Goal: Transaction & Acquisition: Purchase product/service

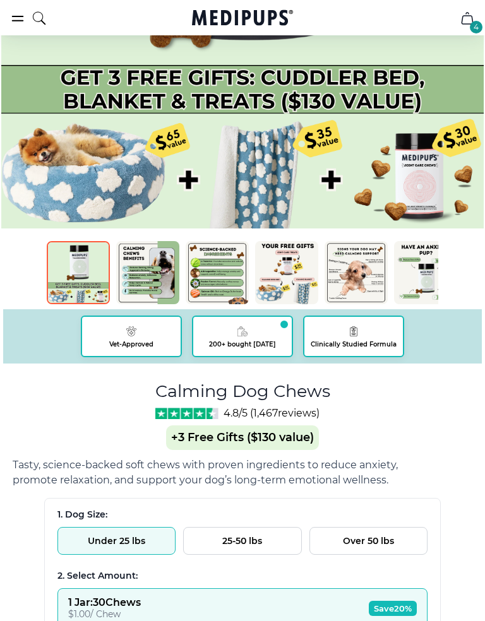
scroll to position [339, 0]
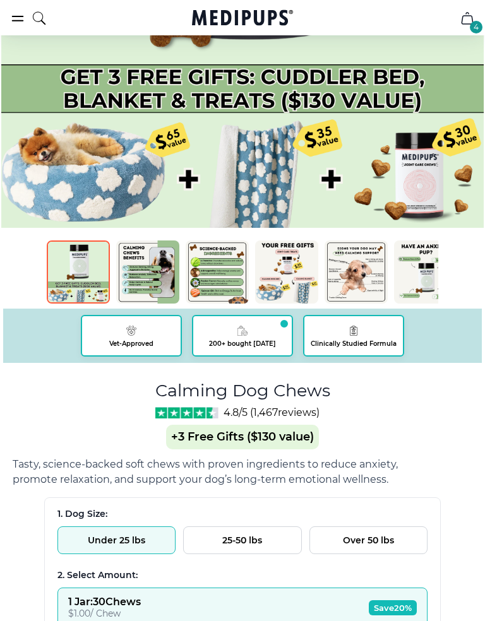
click at [96, 534] on button "Under 25 lbs" at bounding box center [116, 541] width 118 height 28
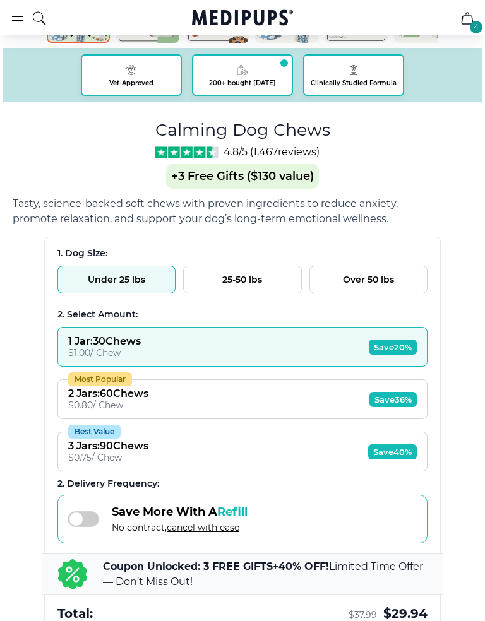
scroll to position [601, 0]
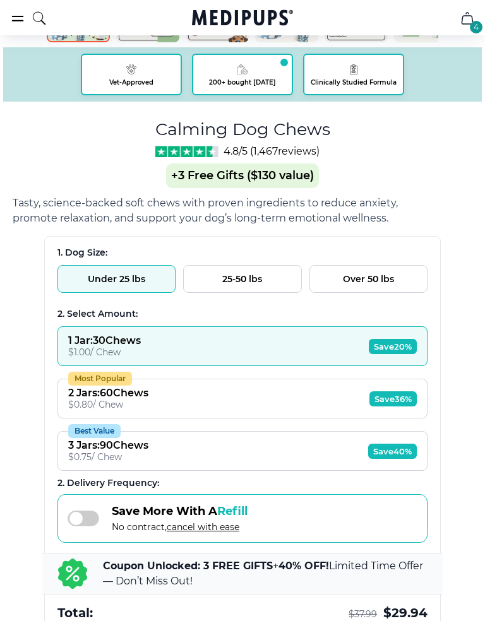
click at [25, 411] on div "BestSeller 200+ people bought in the last 24 hours Calming Dog Chews (+ 3 Free …" at bounding box center [243, 108] width 460 height 1247
click at [69, 578] on icon at bounding box center [72, 574] width 29 height 30
click at [100, 575] on div "Coupon Unlocked: 3 FREE GIFTS + 40% OFF! Limited Time Offer — Don’t Miss Out!" at bounding box center [242, 575] width 400 height 42
click at [108, 573] on b "Coupon Unlocked: 3 FREE GIFTS" at bounding box center [188, 567] width 170 height 12
click at [111, 575] on p "Coupon Unlocked: 3 FREE GIFTS + 40% OFF! Limited Time Offer — Don’t Miss Out!" at bounding box center [265, 574] width 325 height 30
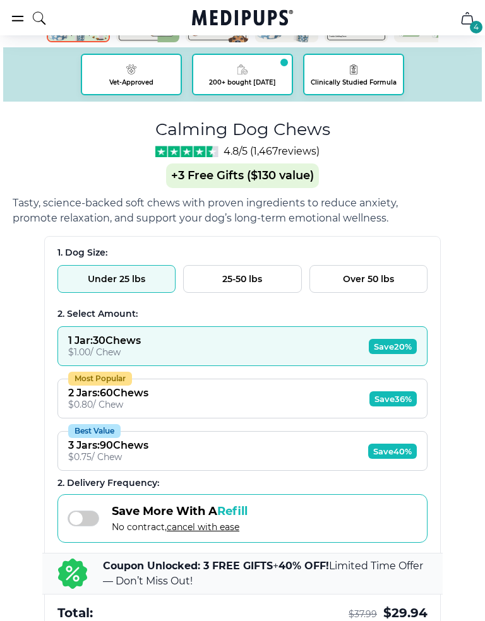
click at [111, 575] on p "Coupon Unlocked: 3 FREE GIFTS + 40% OFF! Limited Time Offer — Don’t Miss Out!" at bounding box center [265, 574] width 325 height 30
click at [104, 573] on b "Coupon Unlocked: 3 FREE GIFTS" at bounding box center [188, 567] width 170 height 12
click at [110, 573] on b "Coupon Unlocked: 3 FREE GIFTS" at bounding box center [188, 567] width 170 height 12
click at [107, 573] on b "Coupon Unlocked: 3 FREE GIFTS" at bounding box center [188, 567] width 170 height 12
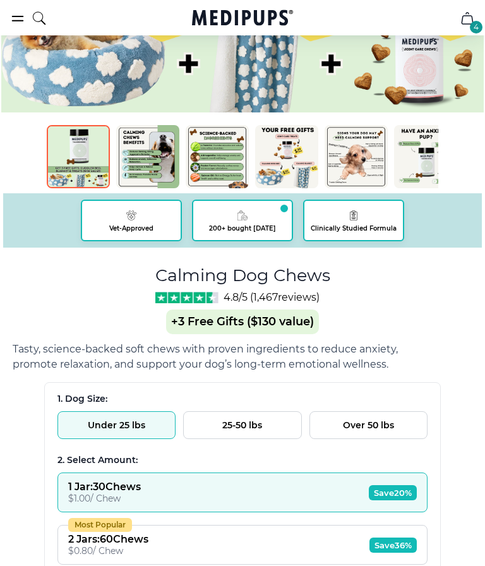
scroll to position [455, 0]
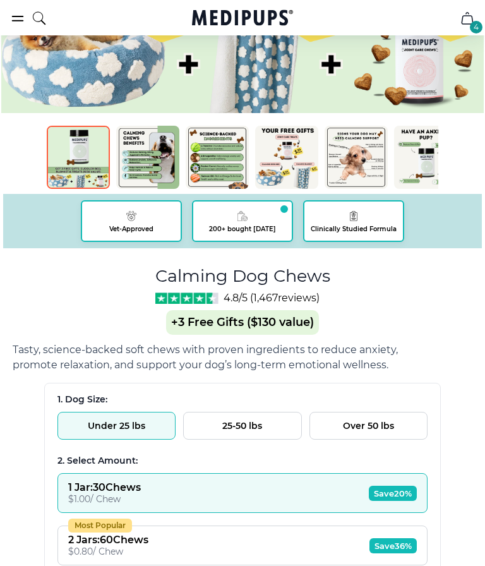
click at [61, 422] on button "Under 25 lbs" at bounding box center [116, 426] width 118 height 28
click at [63, 427] on button "Under 25 lbs" at bounding box center [116, 426] width 118 height 28
click at [75, 421] on button "Under 25 lbs" at bounding box center [116, 426] width 118 height 28
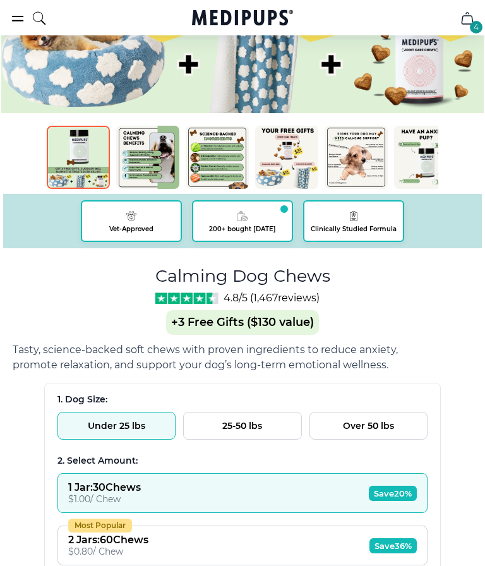
click at [110, 428] on button "Under 25 lbs" at bounding box center [116, 426] width 118 height 28
click at [107, 415] on button "Under 25 lbs" at bounding box center [116, 426] width 118 height 28
click at [104, 412] on div "1. Dog Size: Under 25 lbs 25-50 lbs Over 50 lbs" at bounding box center [242, 416] width 370 height 46
click at [99, 416] on button "Under 25 lbs" at bounding box center [116, 426] width 118 height 28
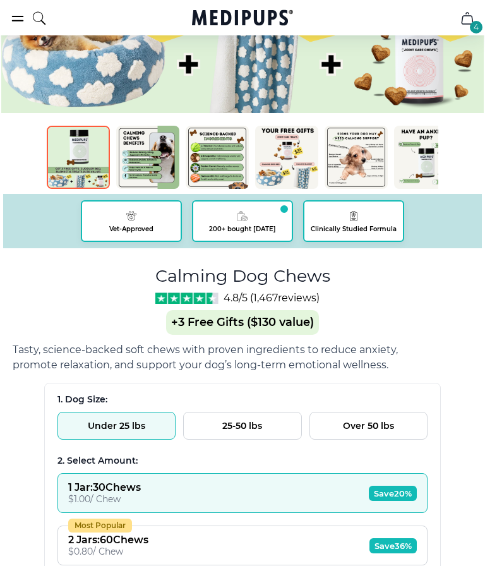
click at [99, 416] on button "Under 25 lbs" at bounding box center [116, 426] width 118 height 28
click at [93, 417] on button "Under 25 lbs" at bounding box center [116, 426] width 118 height 28
click at [92, 417] on button "Under 25 lbs" at bounding box center [116, 426] width 118 height 28
click at [80, 419] on button "Under 25 lbs" at bounding box center [116, 426] width 118 height 28
click at [80, 418] on button "Under 25 lbs" at bounding box center [116, 426] width 118 height 28
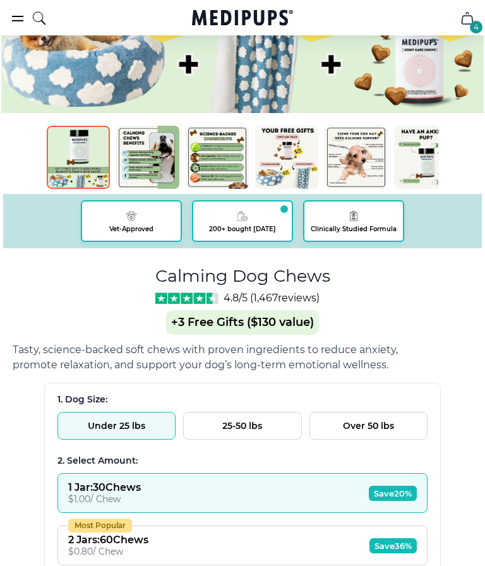
click at [353, 498] on button "1 Jar : 30 Chews $ 1.00 / Chew Save 20%" at bounding box center [242, 493] width 370 height 40
click at [352, 498] on button "1 Jar : 30 Chews $ 1.00 / Chew Save 20%" at bounding box center [242, 493] width 370 height 40
click at [369, 499] on span "Save 20%" at bounding box center [393, 493] width 48 height 15
click at [378, 501] on span "Save 20%" at bounding box center [393, 493] width 48 height 15
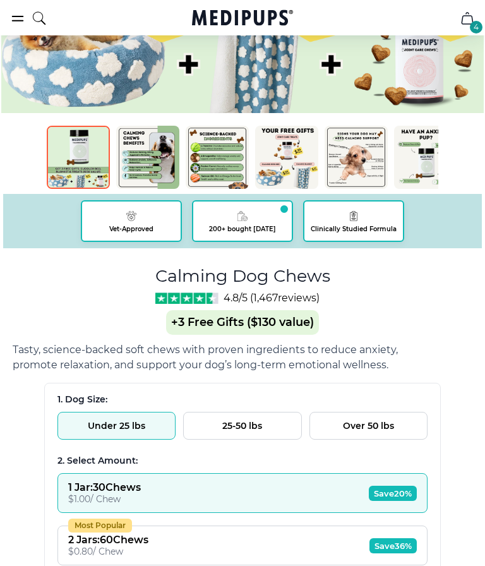
click at [378, 501] on span "Save 20%" at bounding box center [393, 493] width 48 height 15
click at [380, 501] on span "Save 20%" at bounding box center [393, 493] width 48 height 15
click at [377, 501] on span "Save 20%" at bounding box center [393, 493] width 48 height 15
click at [376, 500] on span "Save 20%" at bounding box center [393, 493] width 48 height 15
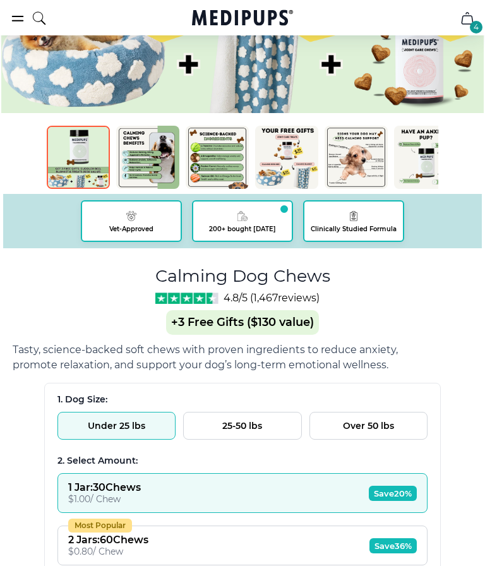
click at [376, 499] on span "Save 20%" at bounding box center [393, 493] width 48 height 15
click at [376, 498] on span "Save 20%" at bounding box center [393, 493] width 48 height 15
click at [376, 499] on span "Save 20%" at bounding box center [393, 493] width 48 height 15
click at [359, 486] on button "1 Jar : 30 Chews $ 1.00 / Chew Save 20%" at bounding box center [242, 493] width 370 height 40
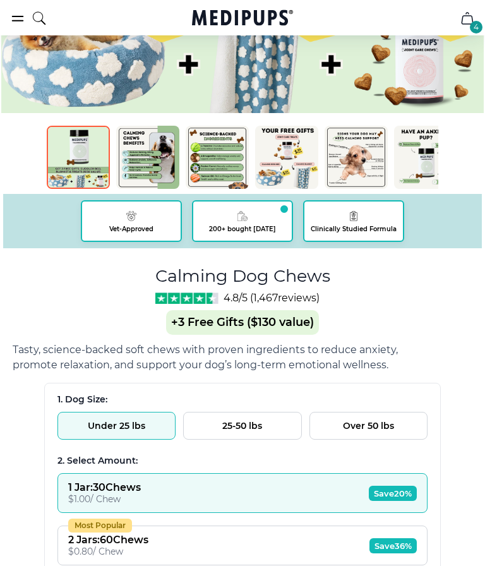
click at [369, 493] on span "Save 20%" at bounding box center [393, 493] width 48 height 15
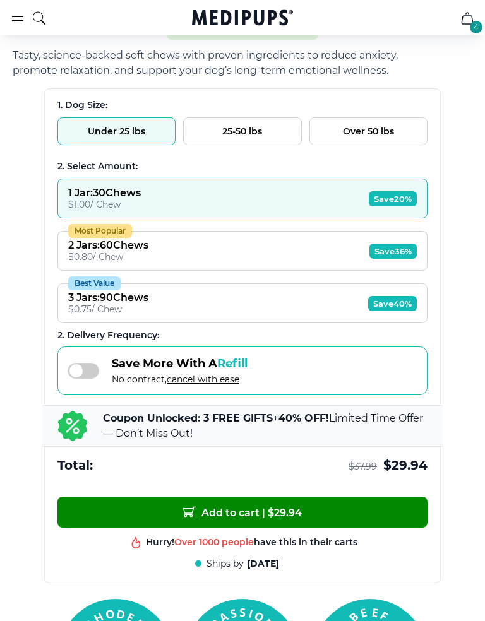
scroll to position [750, 0]
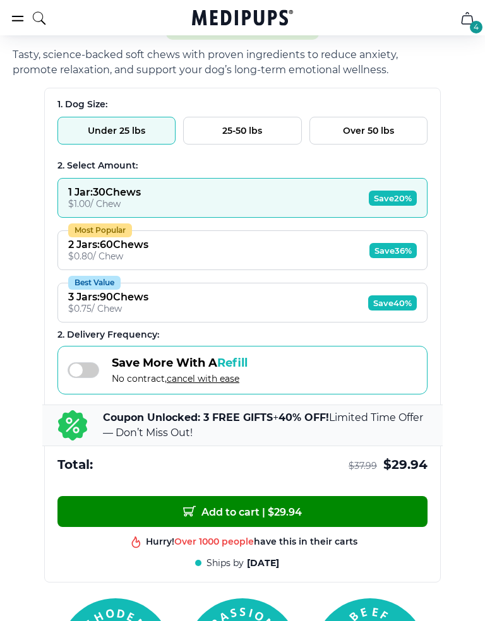
click at [183, 518] on span "Add to cart | $ 29.94" at bounding box center [242, 511] width 119 height 13
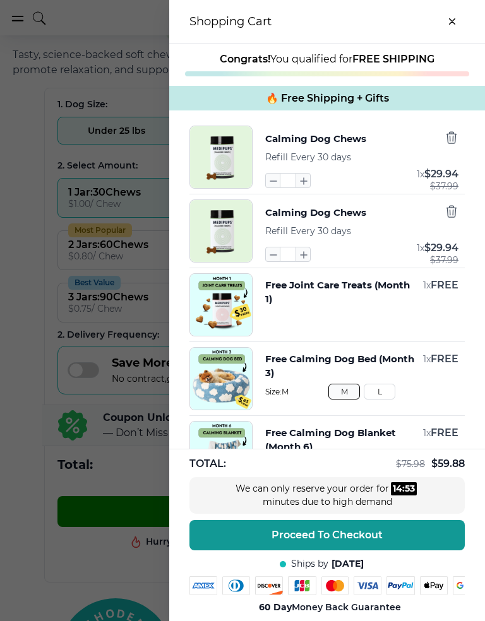
click at [424, 143] on div "Calming Dog Chews" at bounding box center [361, 139] width 193 height 16
click at [440, 126] on div "Calming Dog Chews Refill Every 30 days * 1 x $ 29.94 $ 37.99 Calming Dog Chews …" at bounding box center [327, 301] width 316 height 380
click at [440, 129] on div "Calming Dog Chews Refill Every 30 days * 1 x $ 29.94 $ 37.99 Calming Dog Chews …" at bounding box center [327, 301] width 316 height 380
click at [443, 135] on div "Calming Dog Chews Refill Every 30 days * 1 x $ 29.94 $ 37.99" at bounding box center [361, 157] width 193 height 63
click at [434, 124] on div "Calming Dog Chews Refill Every 30 days * 1 x $ 29.94 $ 37.99 Calming Dog Chews …" at bounding box center [327, 301] width 316 height 380
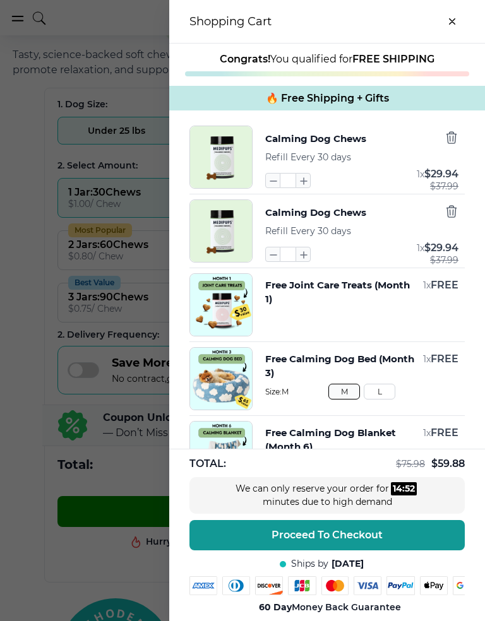
click at [445, 140] on icon "button" at bounding box center [452, 138] width 14 height 14
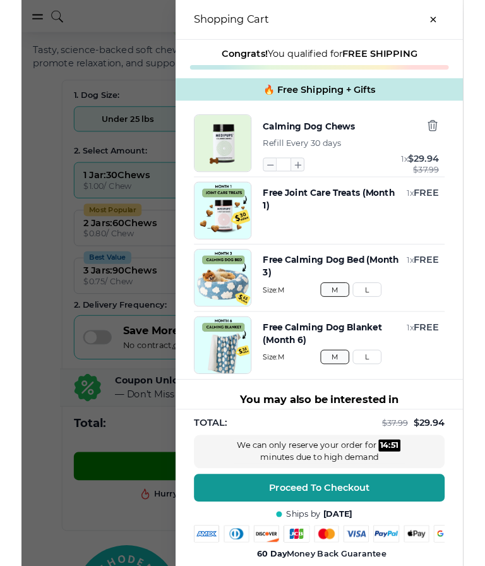
scroll to position [701, 0]
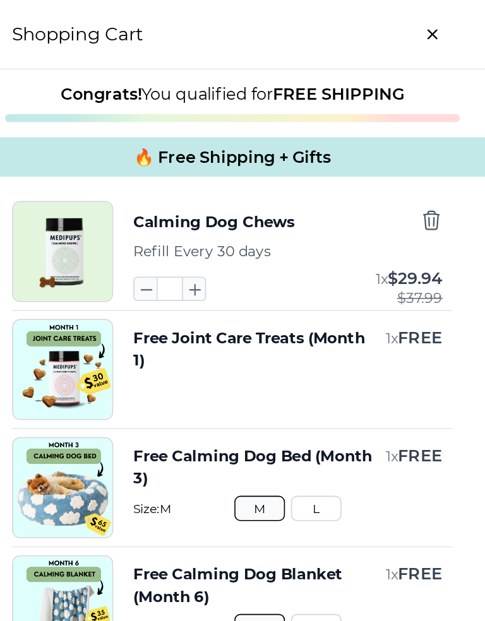
click at [424, 180] on span "$ 29.94" at bounding box center [441, 174] width 34 height 12
click at [445, 138] on icon "button" at bounding box center [452, 138] width 14 height 14
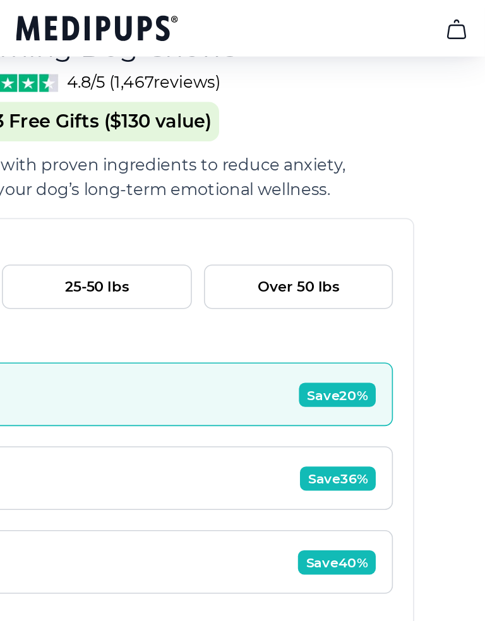
click at [261, 133] on div "BestSeller 200+ people bought in the last 24 hours Calming Dog Chews (+ 3 Free …" at bounding box center [243, 7] width 460 height 1247
click at [264, 138] on div "BestSeller 200+ people bought in the last 24 hours Calming Dog Chews (+ 3 Free …" at bounding box center [243, 7] width 460 height 1247
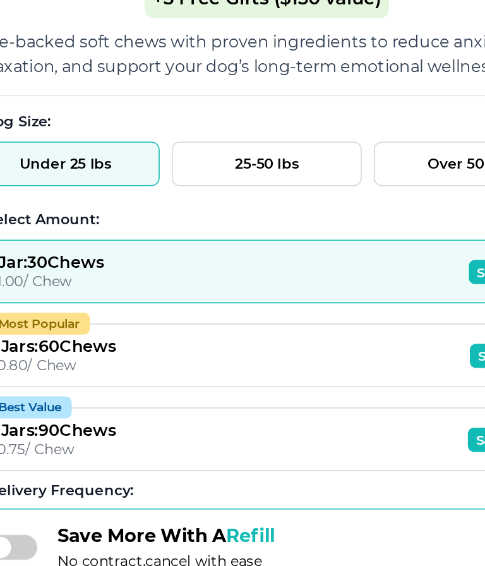
click at [57, 165] on button "Under 25 lbs" at bounding box center [116, 179] width 118 height 28
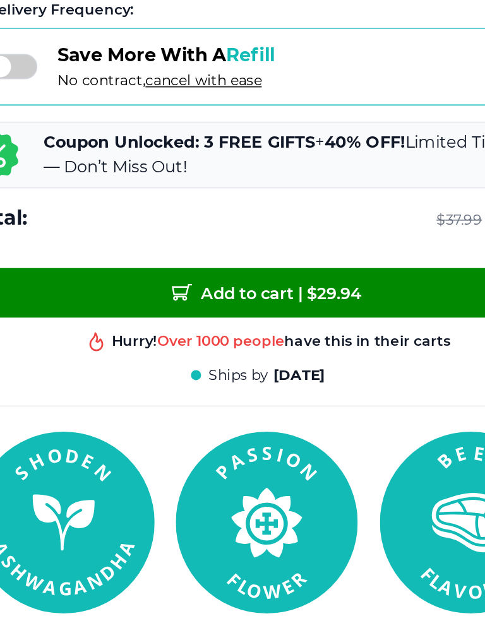
click at [95, 401] on button "Add to cart | $ 29.94" at bounding box center [242, 416] width 370 height 31
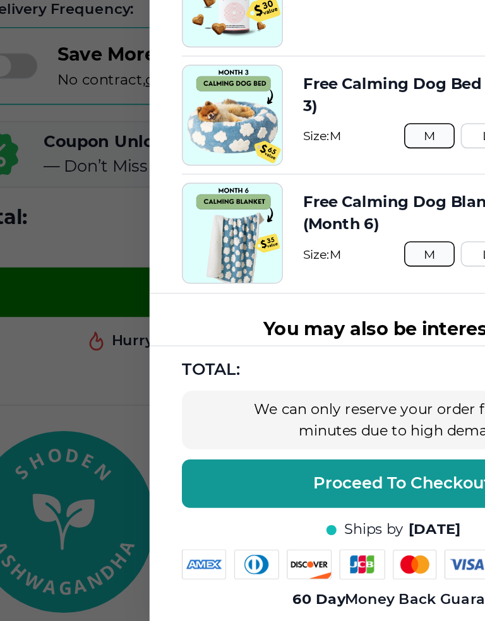
scroll to position [-3, 0]
click at [88, 144] on div at bounding box center [242, 310] width 485 height 621
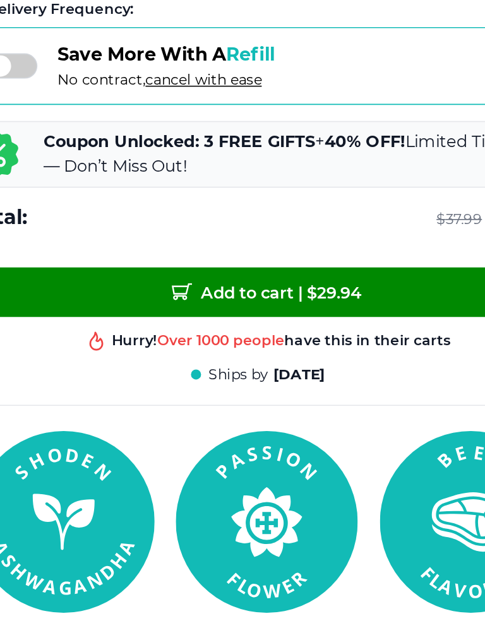
scroll to position [0, 0]
click at [95, 361] on div "Total: $ 37.99 $ 29.94" at bounding box center [242, 369] width 370 height 17
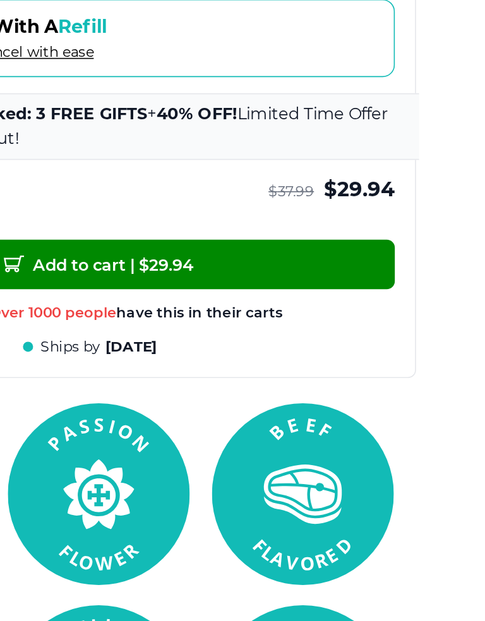
scroll to position [863, 0]
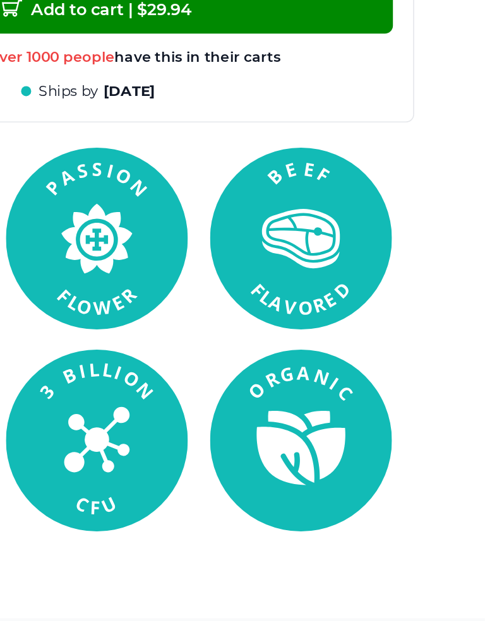
scroll to position [1024, 0]
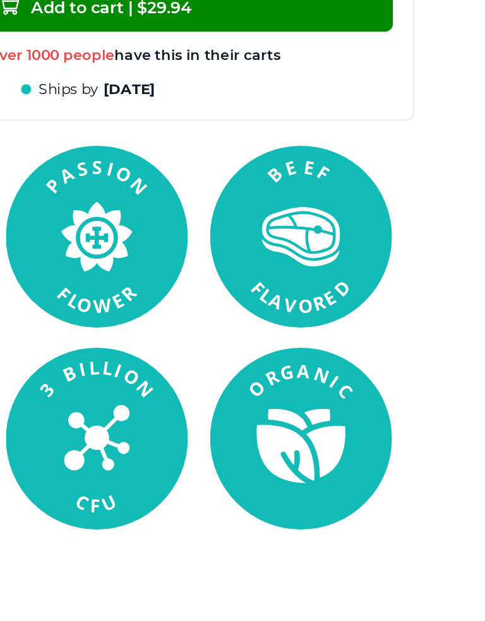
click at [186, 324] on icon at bounding box center [243, 381] width 114 height 114
click at [186, 324] on rect at bounding box center [243, 381] width 114 height 114
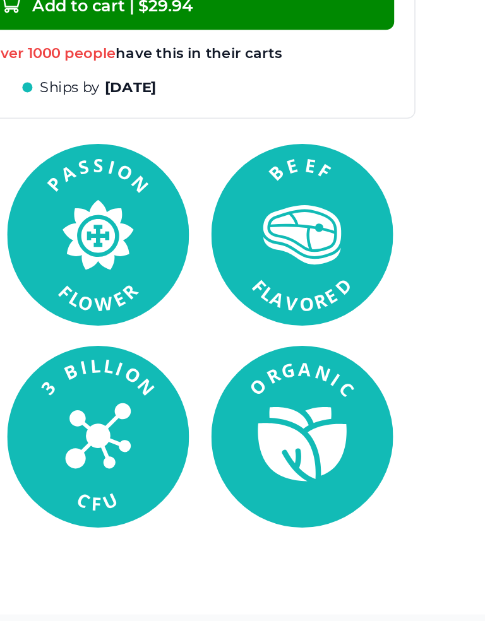
scroll to position [1026, 0]
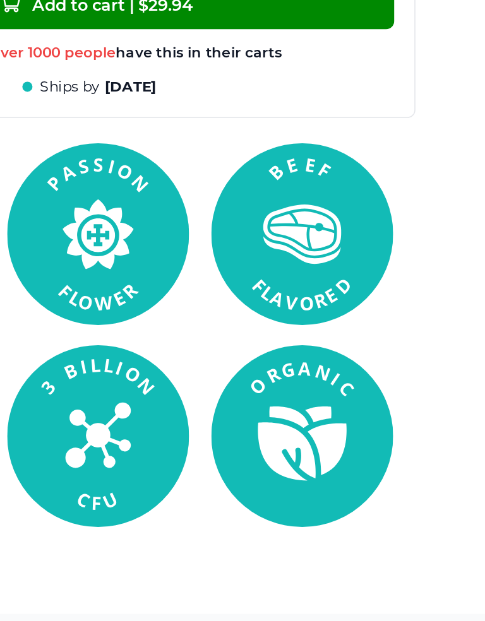
click at [186, 323] on icon at bounding box center [243, 380] width 114 height 114
click at [186, 323] on rect at bounding box center [243, 380] width 114 height 114
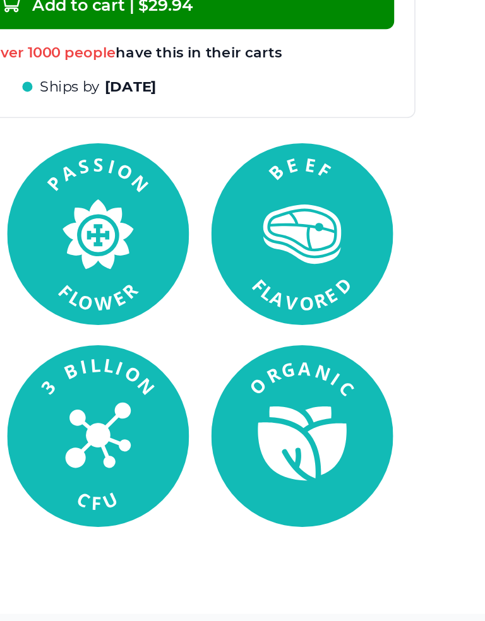
click at [186, 323] on rect at bounding box center [243, 380] width 114 height 114
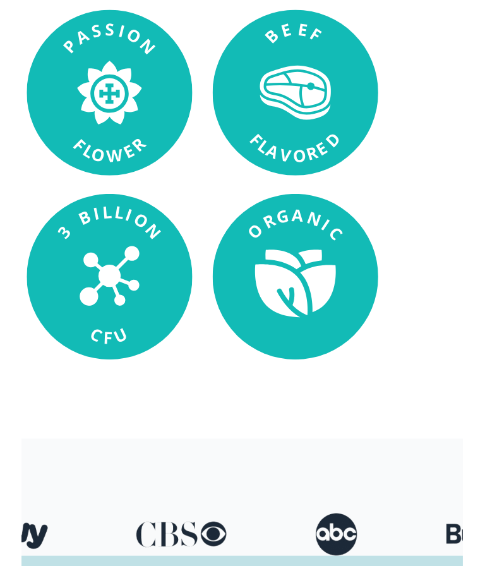
scroll to position [1110, 0]
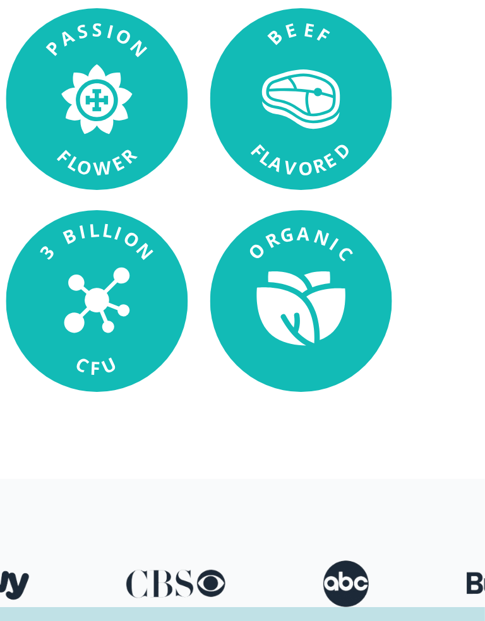
click at [210, 247] on icon at bounding box center [241, 294] width 63 height 95
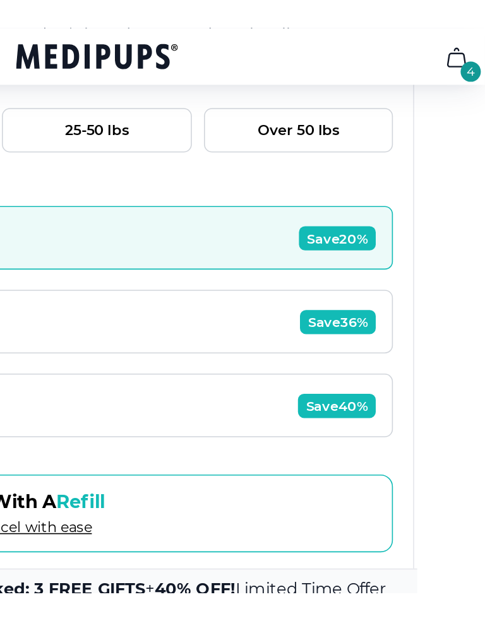
scroll to position [816, 0]
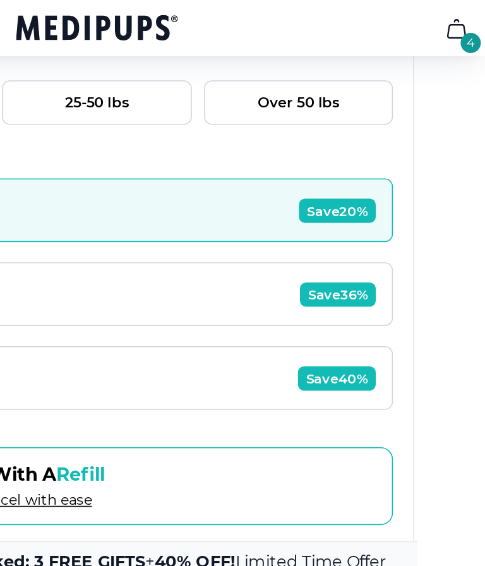
click at [462, 17] on icon "cart" at bounding box center [467, 18] width 11 height 11
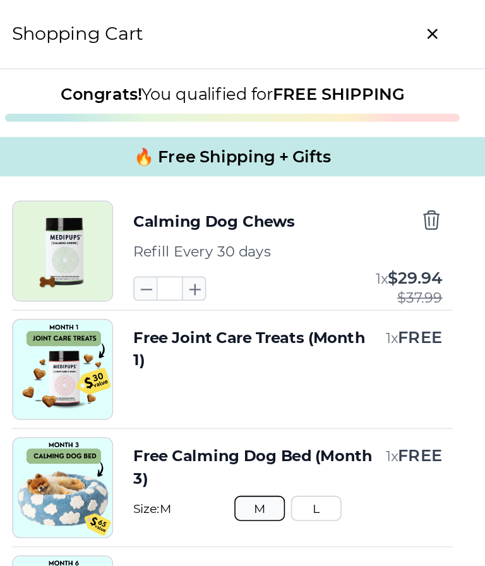
click at [288, 18] on div "Shopping Cart" at bounding box center [327, 22] width 316 height 44
click at [265, 131] on div "Calming Dog Chews Refill Every 30 days * 1 x $ 29.94 $ 37.99" at bounding box center [361, 157] width 193 height 63
click at [445, 136] on icon "button" at bounding box center [452, 138] width 14 height 14
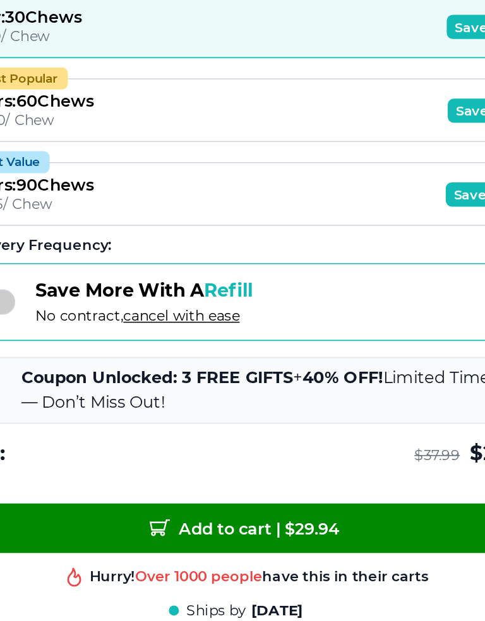
click at [114, 430] on button "Add to cart | $ 29.94" at bounding box center [242, 445] width 370 height 31
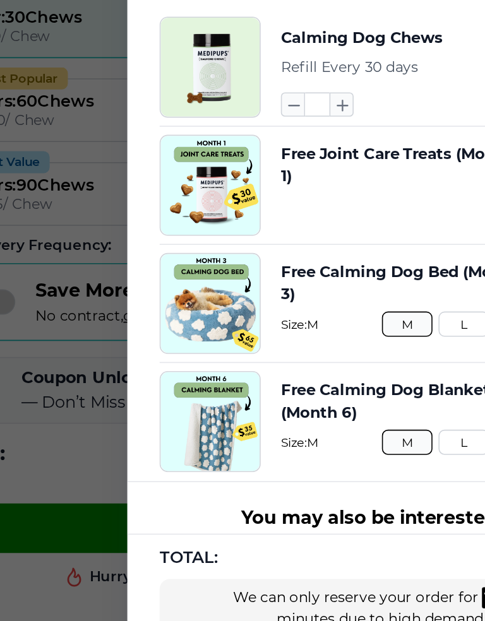
click at [13, 97] on div at bounding box center [242, 310] width 485 height 621
click at [57, 164] on button "Most Popular 2 Jars : 60 Chews $ 0.80 / Chew Save 36%" at bounding box center [242, 184] width 370 height 40
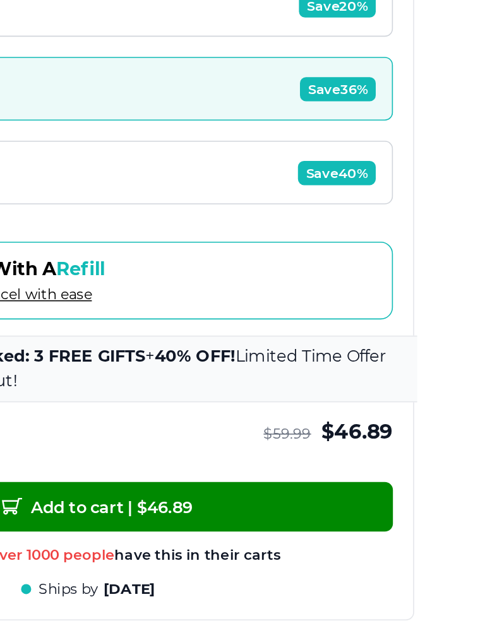
click at [57, 217] on button "Best Value 3 Jars : 90 Chews $ 0.75 / Chew Save 40%" at bounding box center [242, 237] width 370 height 40
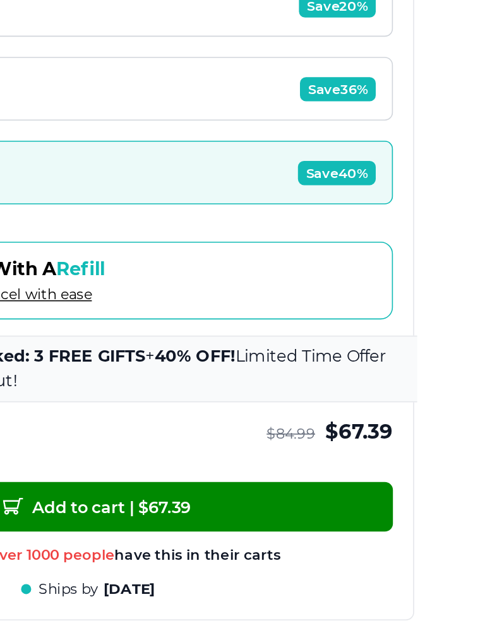
click at [57, 217] on button "Best Value 3 Jars : 90 Chews $ 0.75 / Chew Save 40%" at bounding box center [242, 237] width 370 height 40
click at [57, 112] on div "1 Jar : 30 Chews $ 1.00 / Chew Save 20% Most Popular 2 Jars : 60 Chews $ 0.80 /…" at bounding box center [242, 184] width 370 height 145
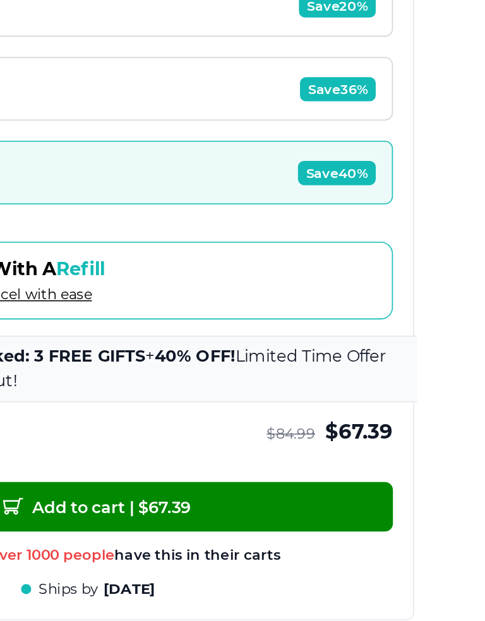
click at [57, 112] on div "1 Jar : 30 Chews $ 1.00 / Chew Save 20% Most Popular 2 Jars : 60 Chews $ 0.80 /…" at bounding box center [242, 184] width 370 height 145
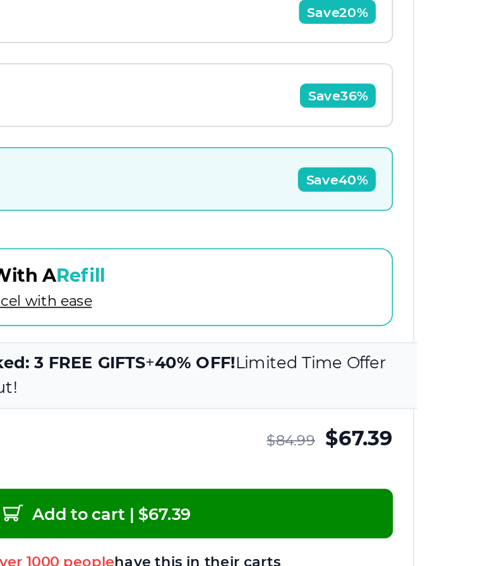
click at [57, 164] on button "Most Popular 2 Jars : 60 Chews $ 0.80 / Chew Save 36%" at bounding box center [242, 184] width 370 height 40
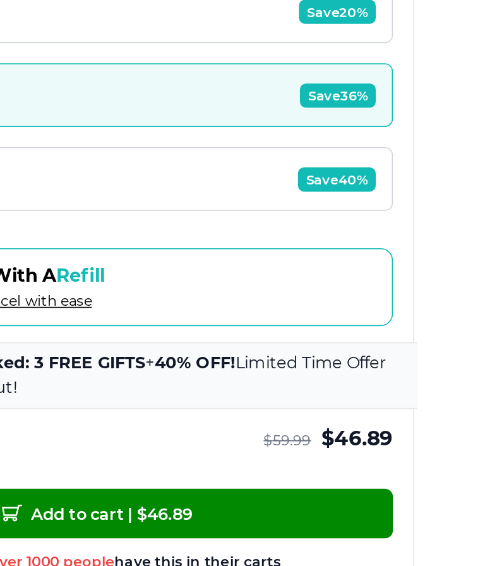
click at [57, 164] on button "Most Popular 2 Jars : 60 Chews $ 0.80 / Chew Save 36%" at bounding box center [242, 184] width 370 height 40
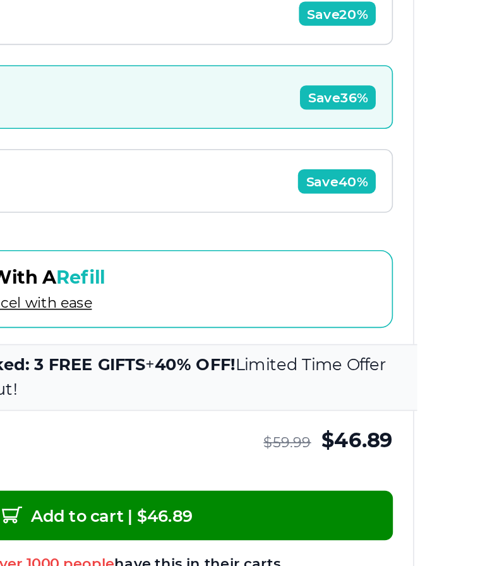
click at [57, 112] on div "1 Jar : 30 Chews $ 1.00 / Chew Save 20% Most Popular 2 Jars : 60 Chews $ 0.80 /…" at bounding box center [242, 184] width 370 height 145
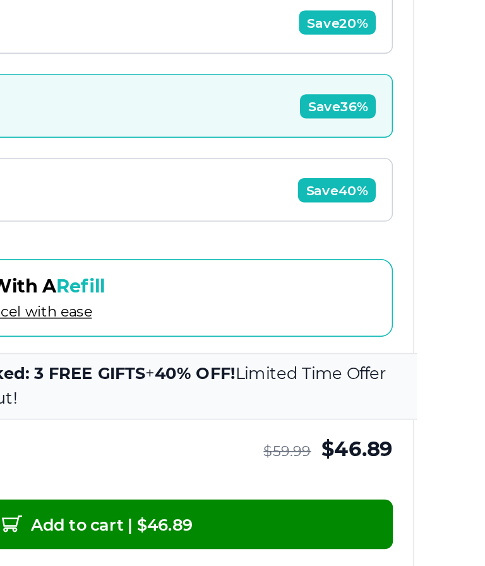
click at [57, 164] on button "Most Popular 2 Jars : 60 Chews $ 0.80 / Chew Save 36%" at bounding box center [242, 184] width 370 height 40
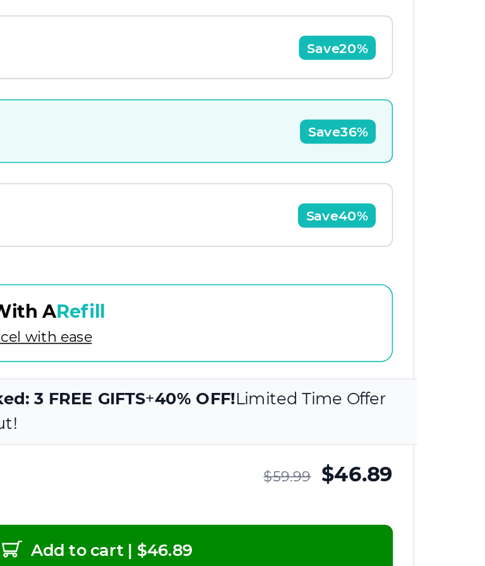
click at [57, 164] on button "Most Popular 2 Jars : 60 Chews $ 0.80 / Chew Save 36%" at bounding box center [242, 184] width 370 height 40
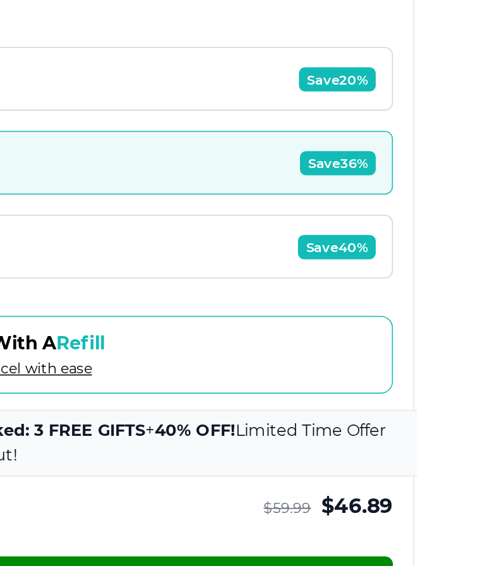
click at [57, 164] on button "Most Popular 2 Jars : 60 Chews $ 0.80 / Chew Save 36%" at bounding box center [242, 184] width 370 height 40
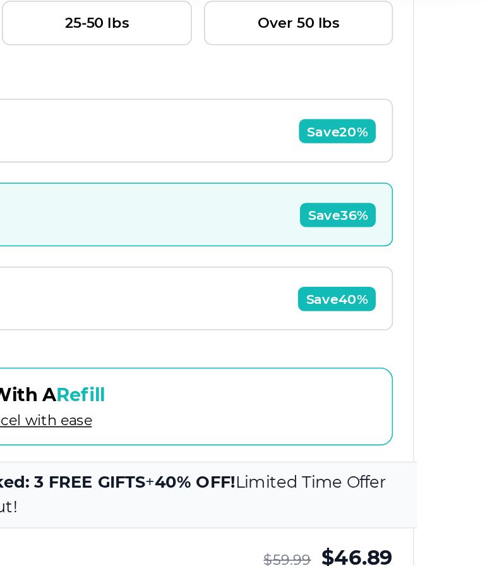
click at [57, 112] on button "1 Jar : 30 Chews $ 1.00 / Chew Save 20%" at bounding box center [242, 132] width 370 height 40
click at [57, 112] on div "1 Jar : 30 Chews $ 1.00 / Chew Save 20%" at bounding box center [242, 132] width 370 height 40
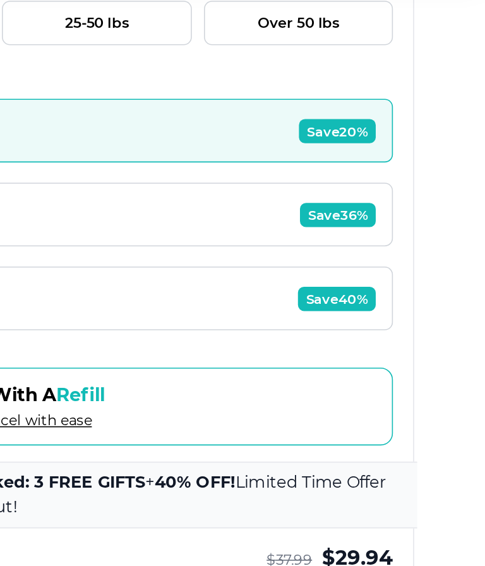
click at [57, 112] on button "1 Jar : 30 Chews $ 1.00 / Chew Save 20%" at bounding box center [242, 132] width 370 height 40
click at [58, 112] on div "1 Jar : 30 Chews $ 1.00 / Chew Save 20% Most Popular 2 Jars : 60 Chews $ 0.80 /…" at bounding box center [242, 184] width 370 height 145
click at [57, 112] on div "1 Jar : 30 Chews $ 1.00 / Chew Save 20% Most Popular 2 Jars : 60 Chews $ 0.80 /…" at bounding box center [242, 184] width 370 height 145
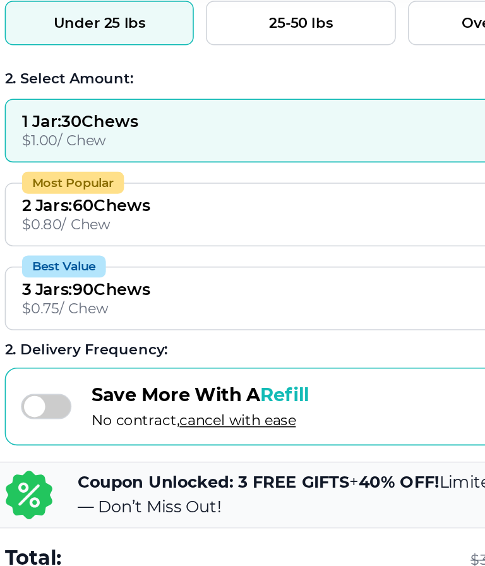
click at [57, 112] on button "1 Jar : 30 Chews $ 1.00 / Chew Save 20%" at bounding box center [242, 132] width 370 height 40
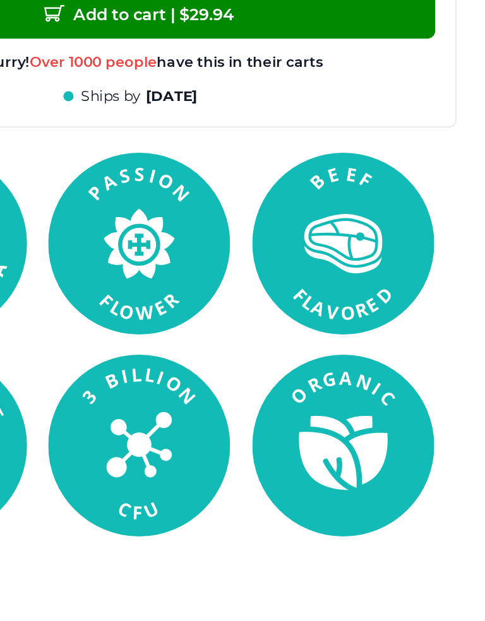
scroll to position [1021, 0]
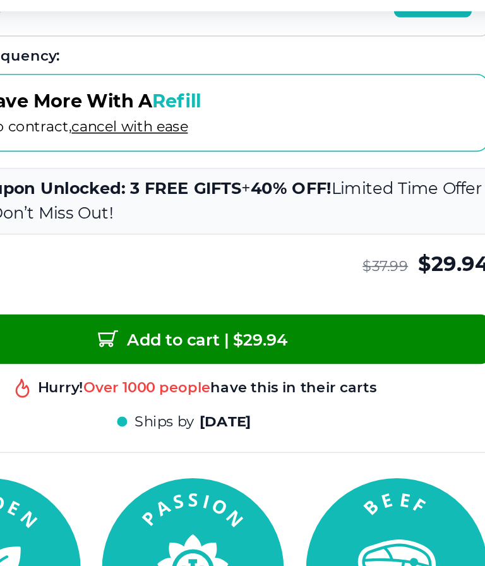
click at [66, 185] on div "Total: $ 37.99 $ 29.94" at bounding box center [242, 193] width 370 height 17
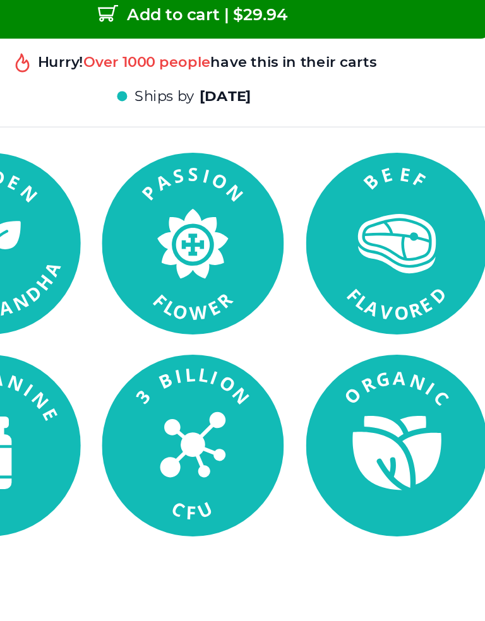
click at [186, 327] on rect at bounding box center [243, 384] width 114 height 114
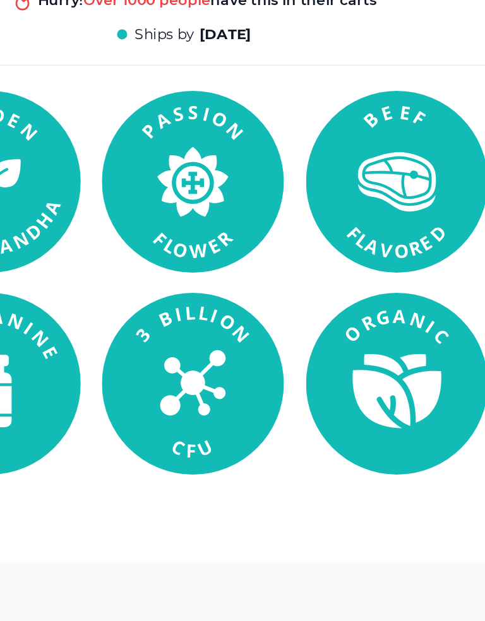
click at [186, 290] on rect at bounding box center [243, 347] width 114 height 114
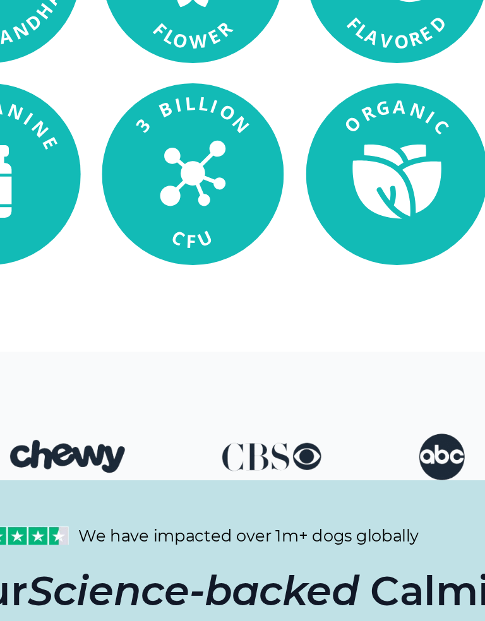
click at [186, 285] on rect at bounding box center [243, 342] width 114 height 114
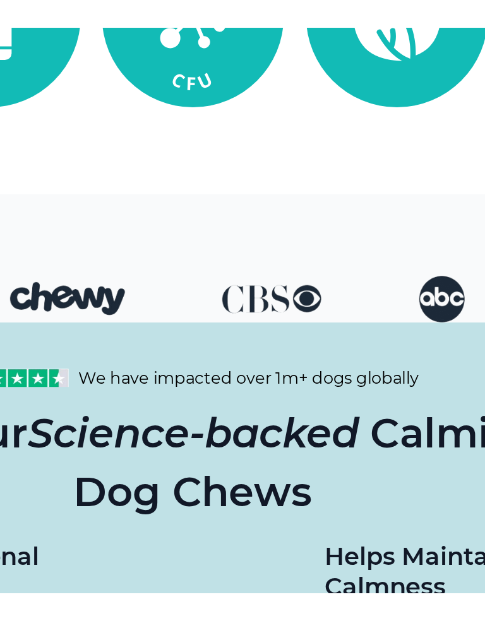
scroll to position [1402, 0]
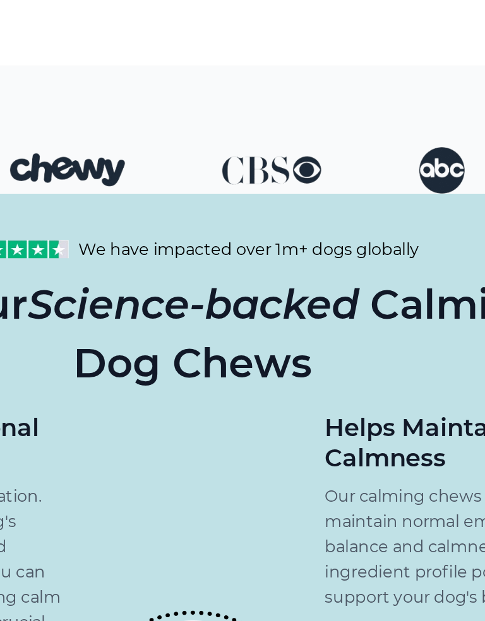
click at [138, 241] on div at bounding box center [242, 281] width 485 height 80
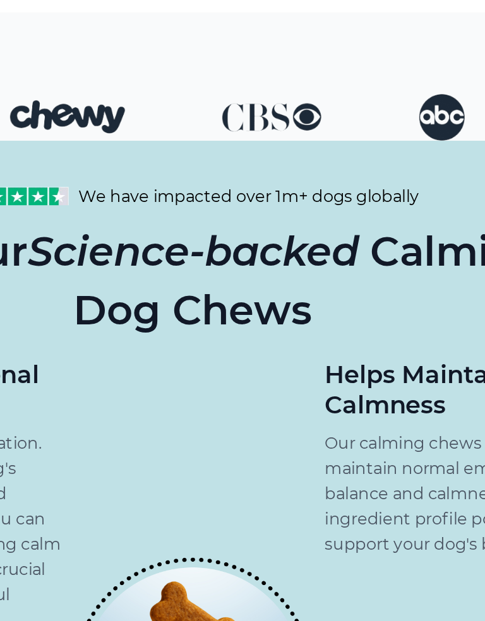
click at [171, 350] on p "We have impacted over 1m+ dogs globally" at bounding box center [277, 356] width 213 height 12
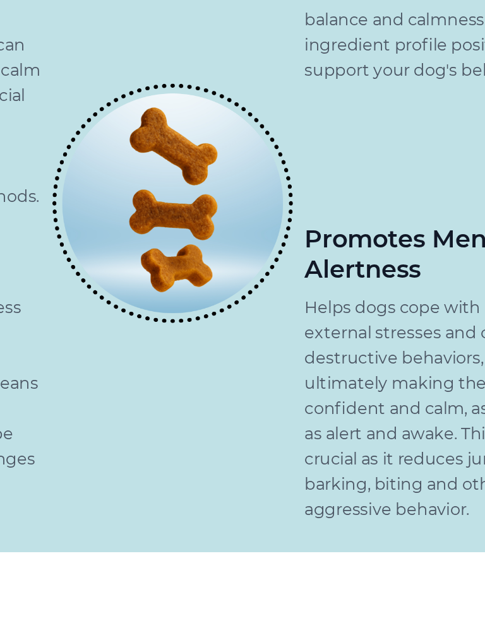
scroll to position [1705, 0]
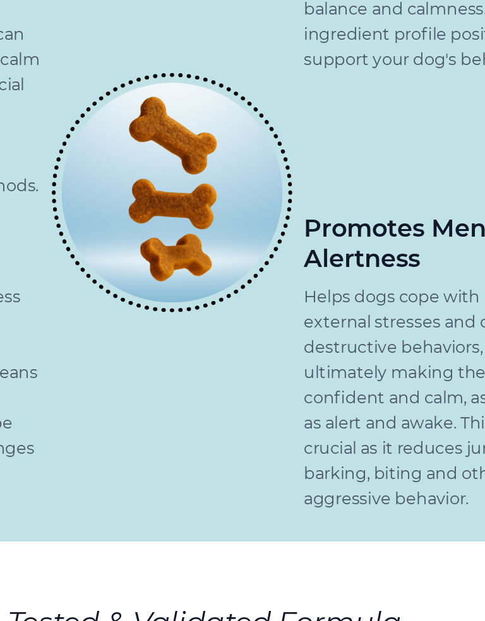
click at [167, 278] on img at bounding box center [242, 353] width 150 height 150
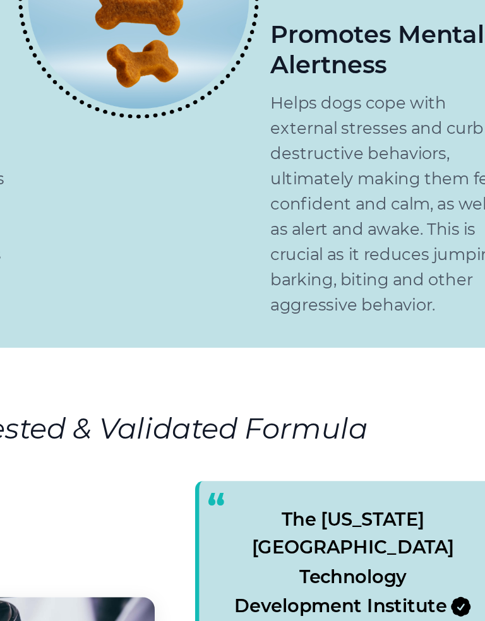
click at [153, 136] on div "Assists Emotional Balance From restless, to relaxation. By stabilizing your dog…" at bounding box center [242, 232] width 465 height 398
click at [157, 133] on div "Assists Emotional Balance From restless, to relaxation. By stabilizing your dog…" at bounding box center [242, 232] width 465 height 398
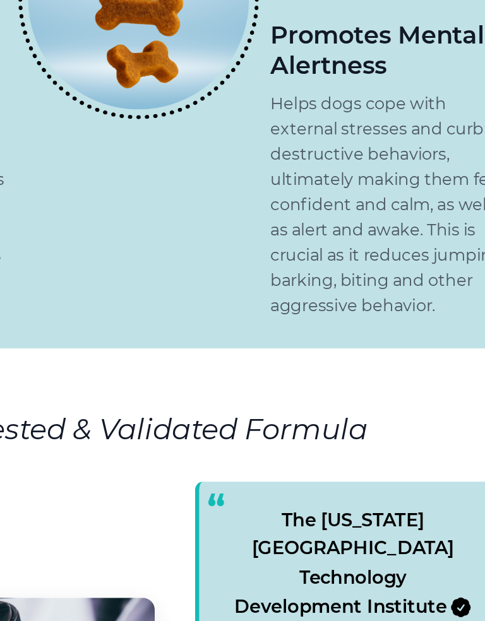
click at [155, 131] on div "Assists Emotional Balance From restless, to relaxation. By stabilizing your dog…" at bounding box center [242, 232] width 465 height 398
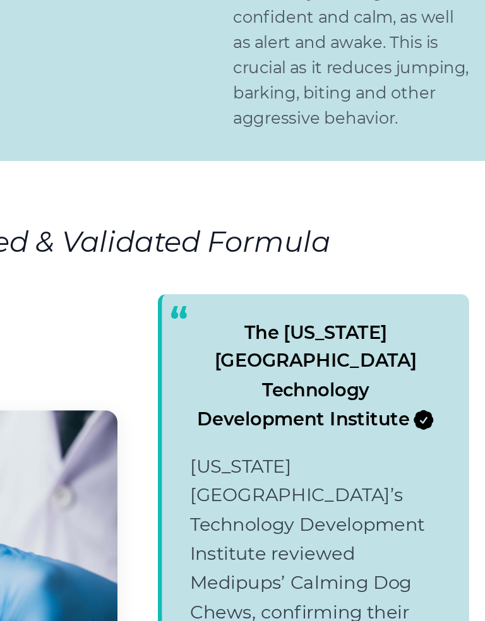
click at [145, 334] on section "Lab-Tested & Validated Formula The Kansas State University Technology Developme…" at bounding box center [242, 548] width 485 height 429
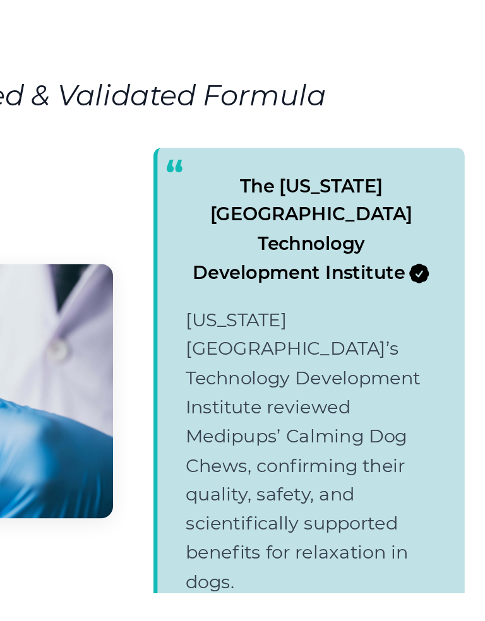
scroll to position [2119, 0]
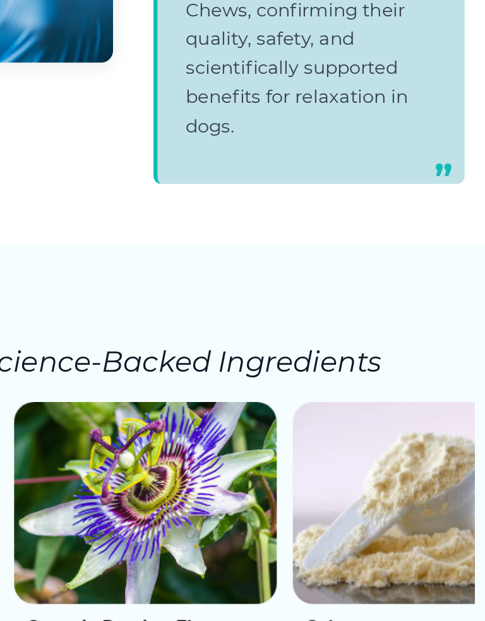
click at [133, 91] on section "Lab-Tested & Validated Formula The Kansas State University Technology Developme…" at bounding box center [242, 171] width 485 height 429
click at [133, 90] on section "Lab-Tested & Validated Formula The Kansas State University Technology Developme…" at bounding box center [242, 171] width 485 height 429
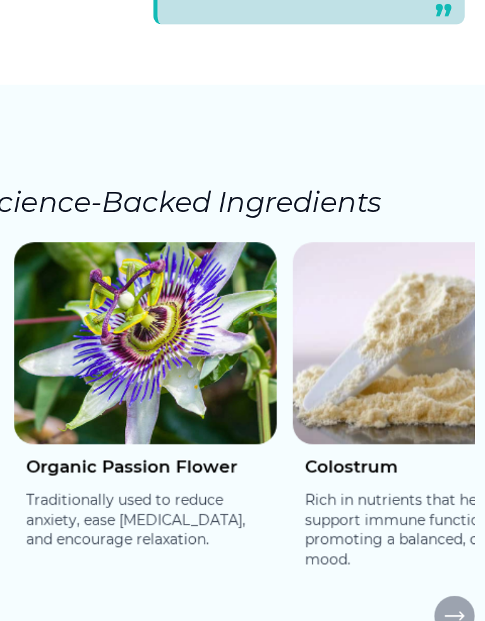
scroll to position [2478, 0]
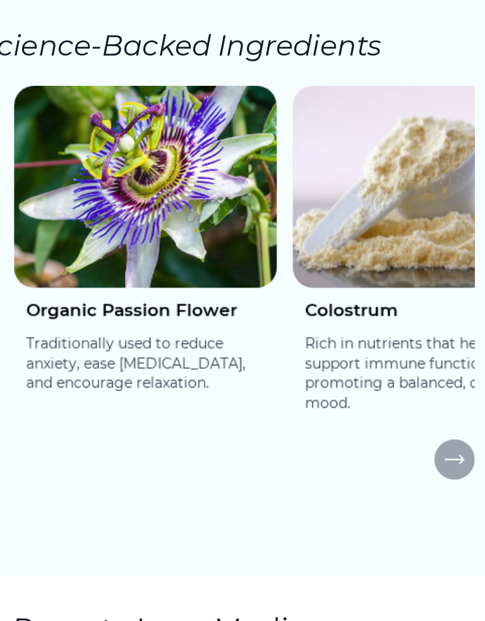
click at [191, 287] on img at bounding box center [273, 350] width 164 height 126
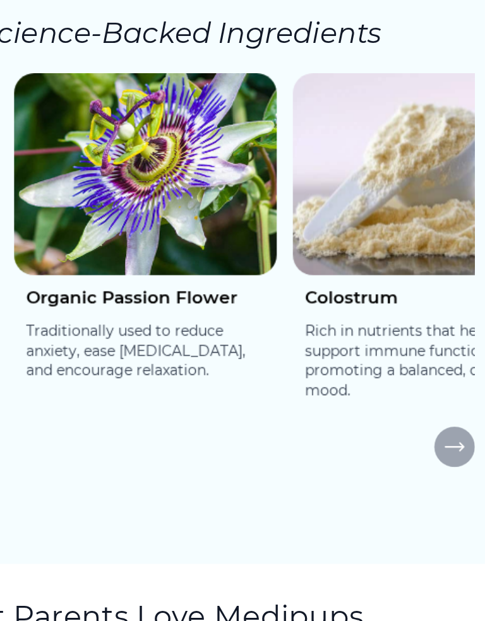
scroll to position [2527, 0]
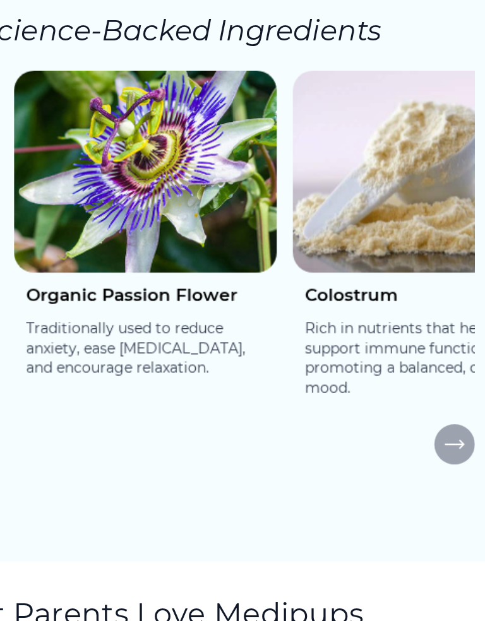
click at [191, 277] on img at bounding box center [273, 340] width 164 height 126
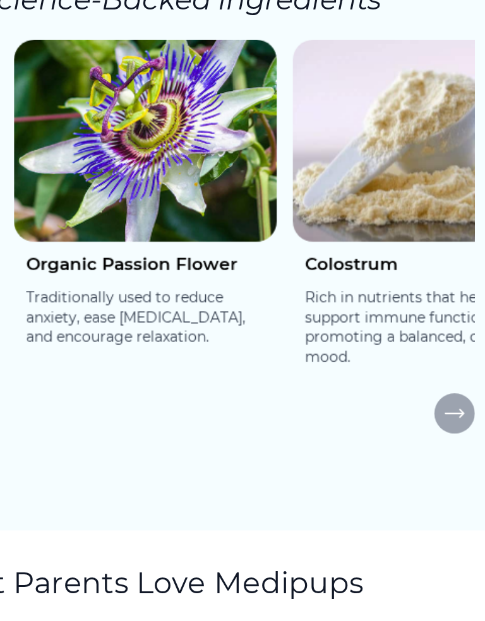
click at [191, 258] on img at bounding box center [273, 321] width 164 height 126
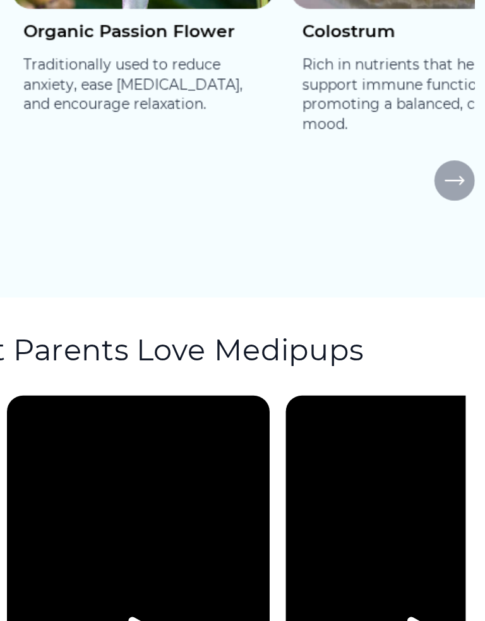
scroll to position [2691, 0]
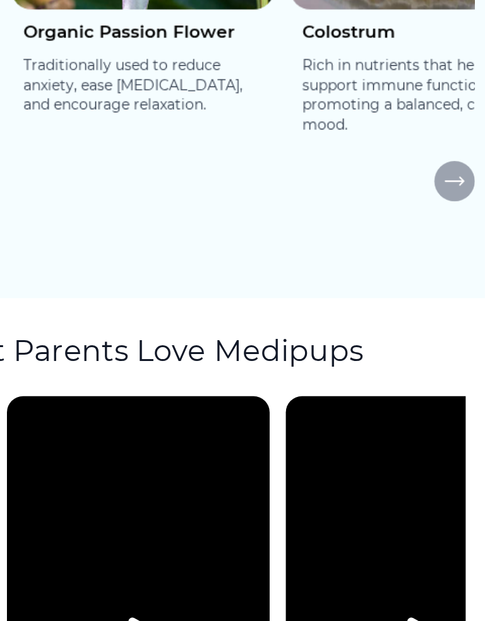
click at [119, 334] on div at bounding box center [242, 346] width 472 height 25
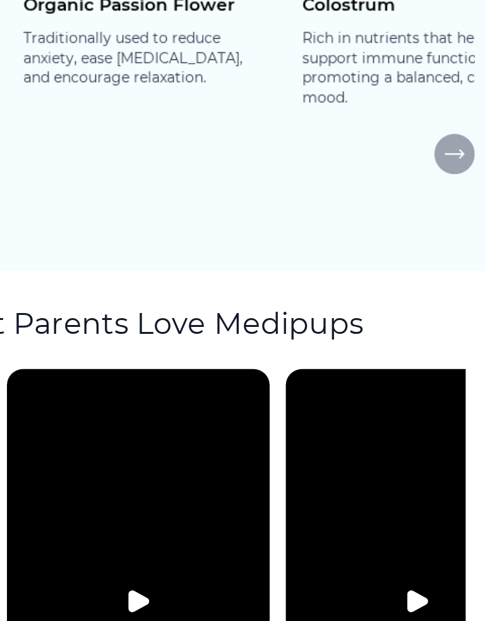
click at [122, 90] on section "Research & Science-Backed Ingredients Organic Chamomile A gentle herb known for…" at bounding box center [242, 199] width 485 height 405
click at [121, 90] on section "Research & Science-Backed Ingredients Organic Chamomile A gentle herb known for…" at bounding box center [242, 199] width 485 height 405
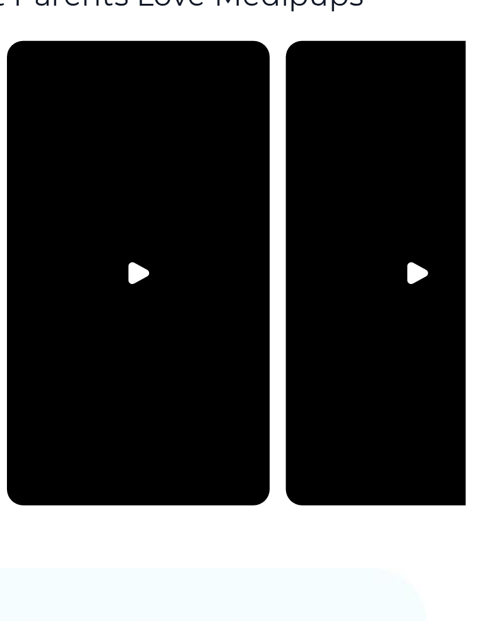
click at [186, 259] on video at bounding box center [268, 404] width 164 height 290
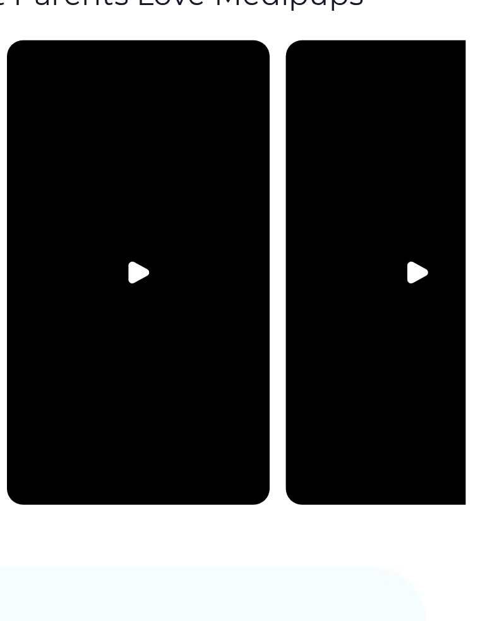
click at [186, 258] on video at bounding box center [268, 403] width 164 height 290
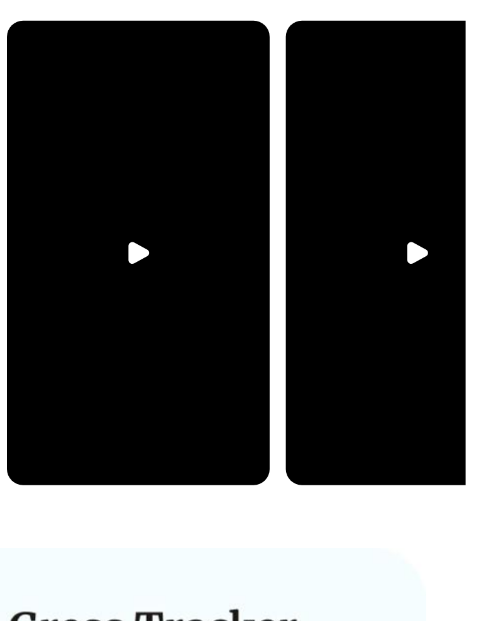
scroll to position [0, 0]
click at [186, 246] on video at bounding box center [268, 391] width 164 height 290
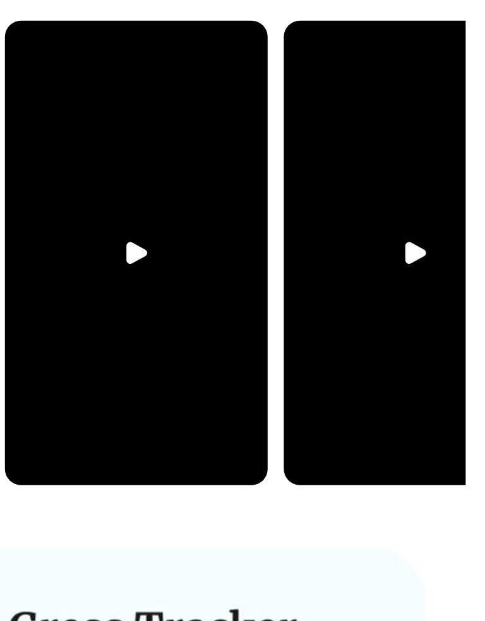
scroll to position [2955, 0]
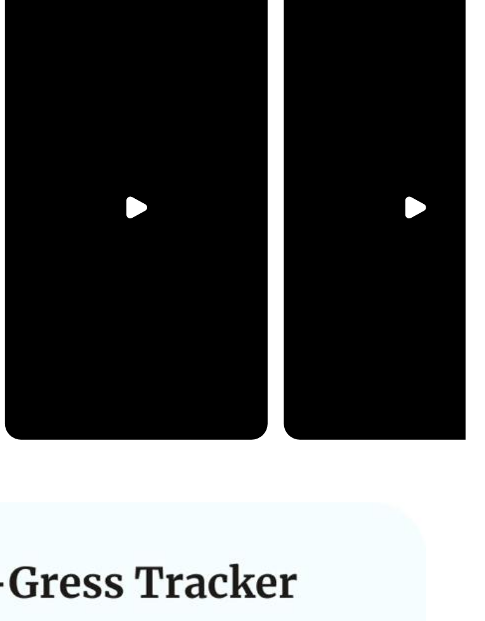
click at [185, 217] on video at bounding box center [267, 362] width 164 height 290
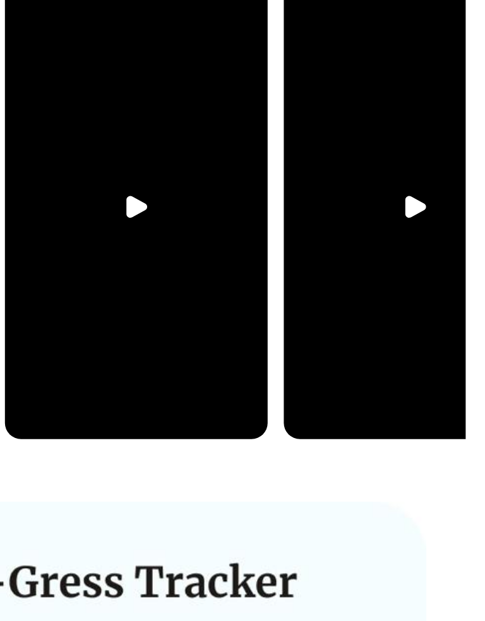
click at [185, 217] on video at bounding box center [267, 362] width 164 height 290
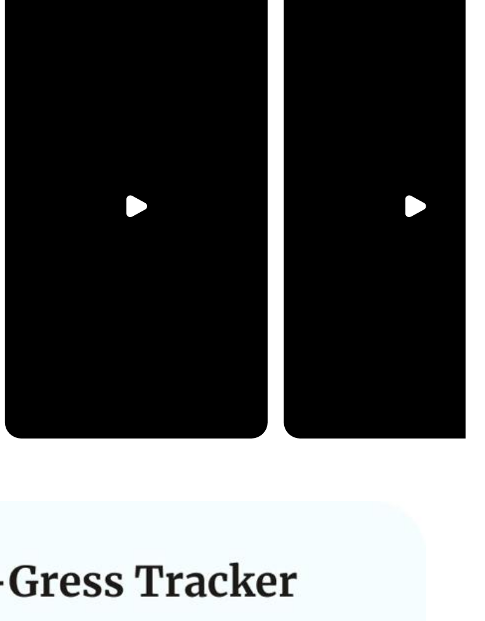
click at [185, 217] on video at bounding box center [267, 362] width 164 height 290
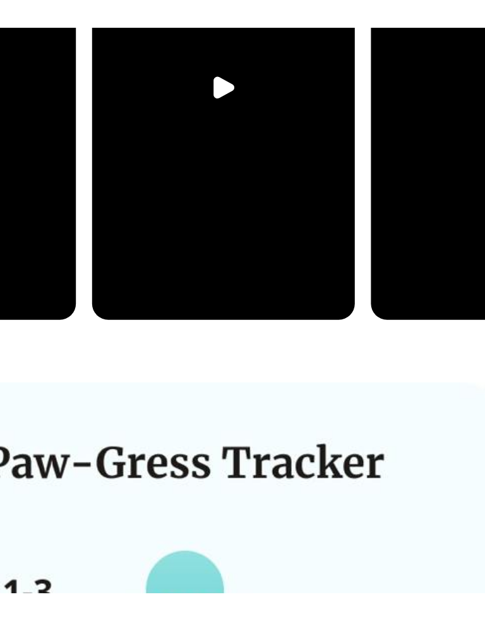
scroll to position [3121, 0]
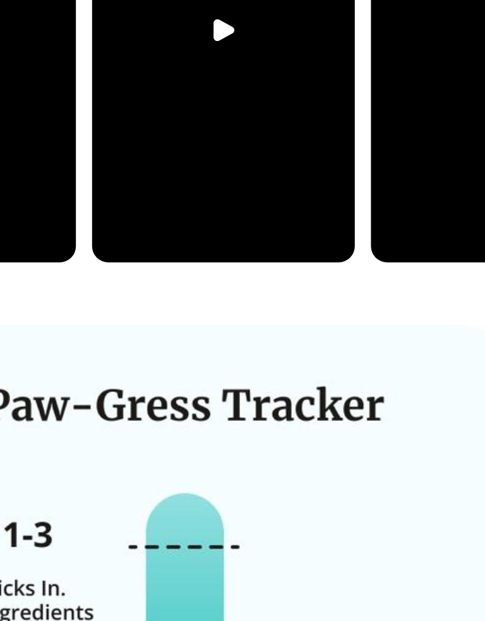
click at [185, 64] on video at bounding box center [267, 196] width 164 height 290
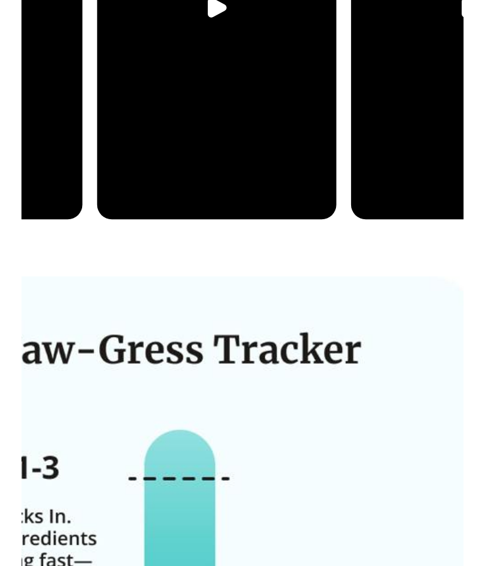
scroll to position [0, 0]
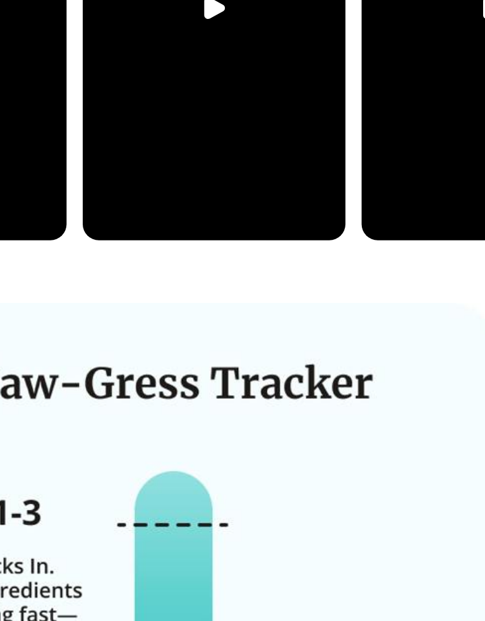
click at [186, 92] on video at bounding box center [268, 196] width 164 height 290
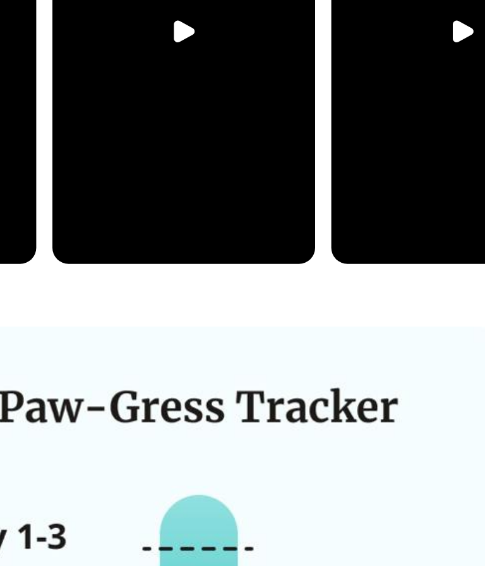
scroll to position [0, 37]
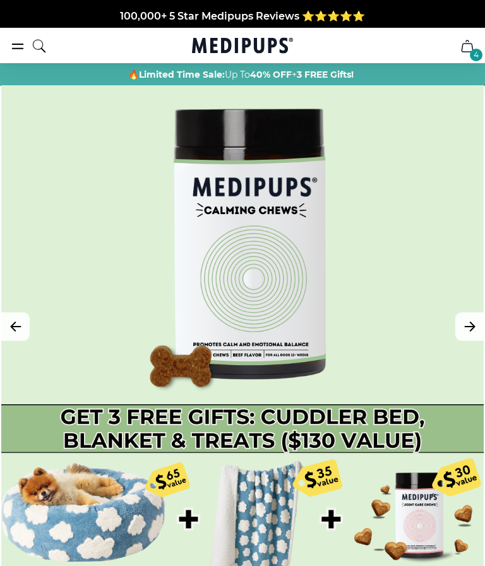
click at [457, 47] on button "4" at bounding box center [467, 46] width 30 height 30
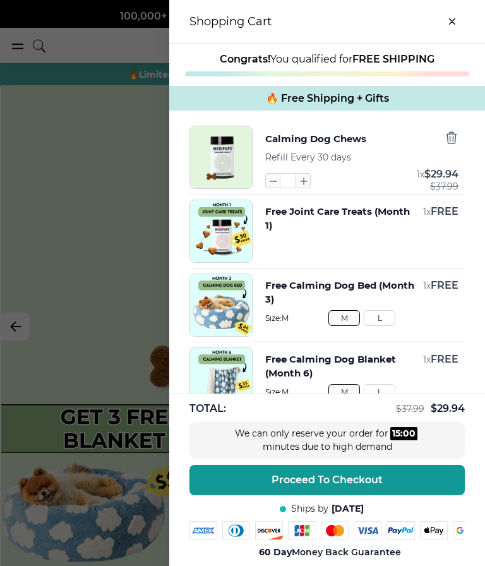
scroll to position [4, 0]
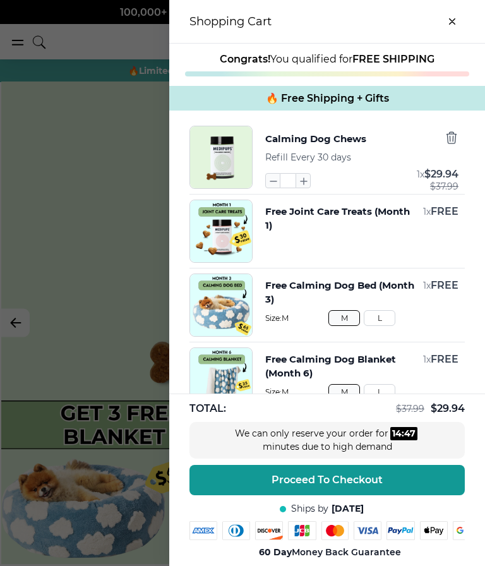
click at [270, 455] on div "We can only reserve your order for 14 : 47 minutes due to high demand" at bounding box center [326, 440] width 275 height 37
click at [272, 474] on span "Proceed To Checkout" at bounding box center [327, 480] width 111 height 13
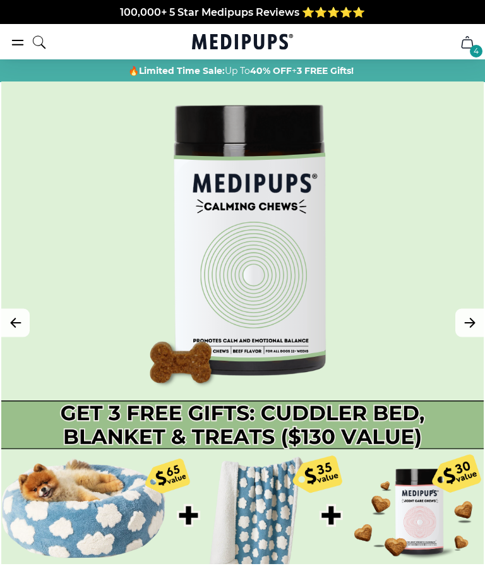
click at [272, 479] on div at bounding box center [242, 322] width 482 height 482
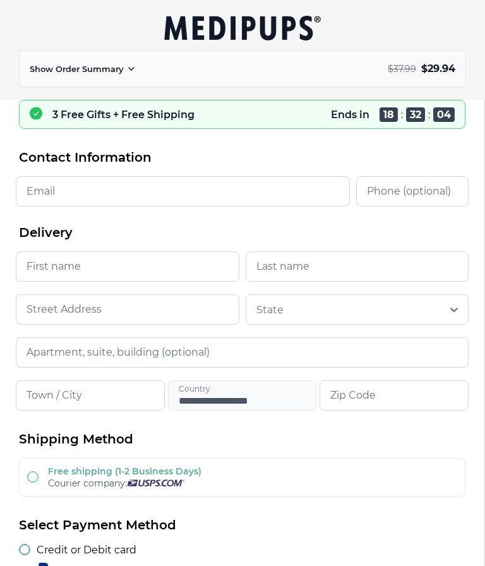
click at [26, 177] on input "Email" at bounding box center [183, 191] width 334 height 30
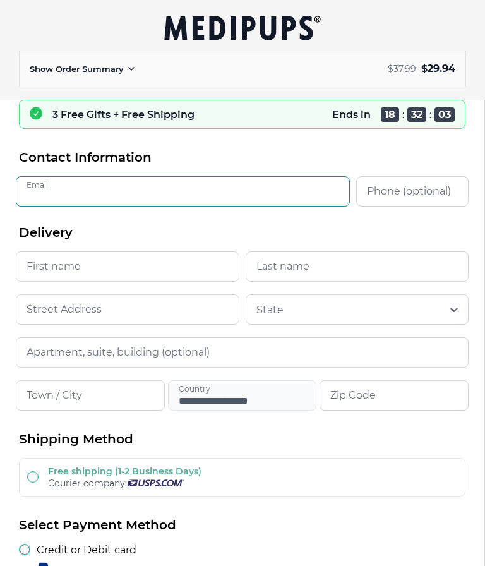
type input "*****"
type input "**"
type input "*********"
type input "**********"
type input "******"
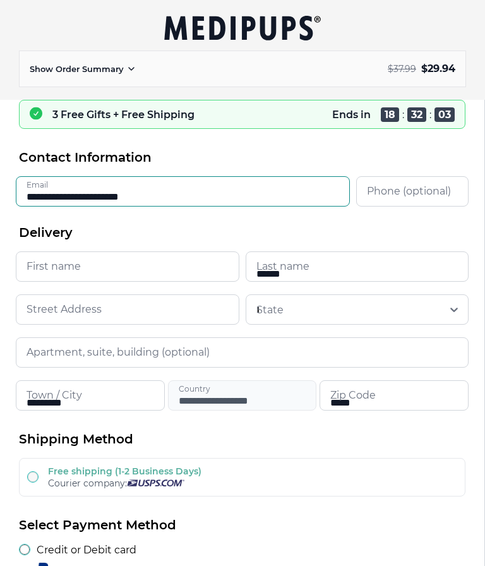
type input "**********"
type input "*****"
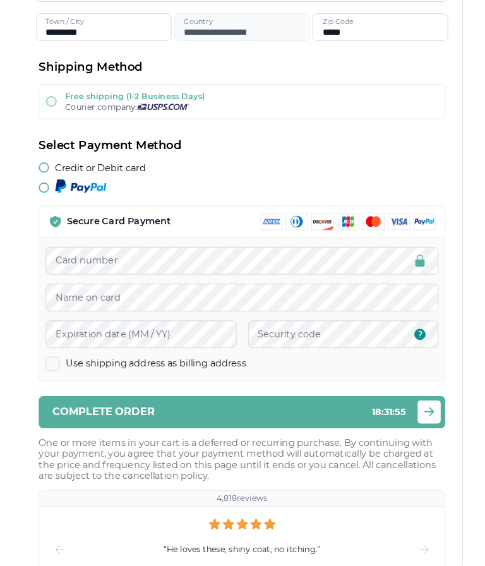
scroll to position [362, 0]
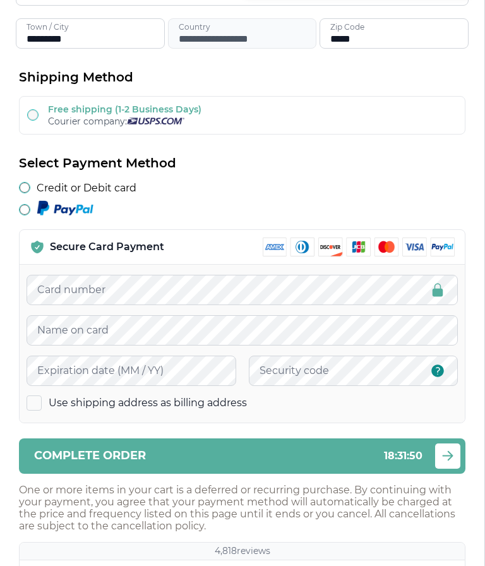
click at [1, 146] on div "**********" at bounding box center [242, 364] width 485 height 1253
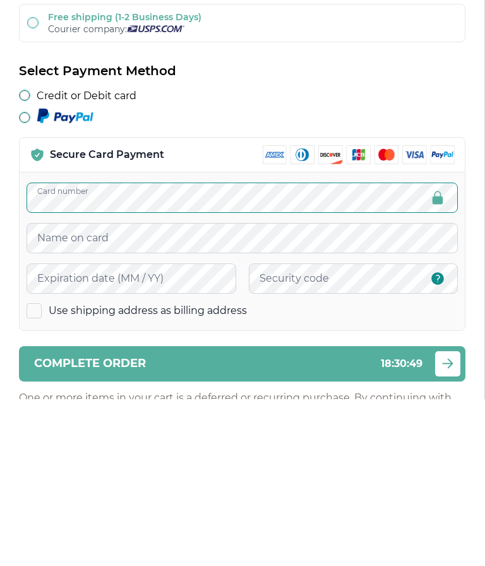
scroll to position [454, 0]
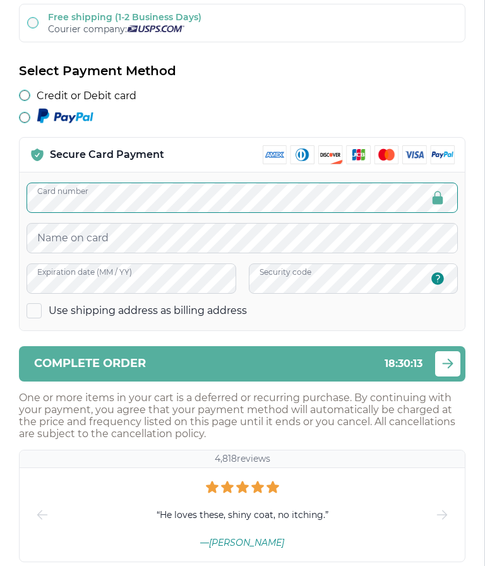
click at [112, 363] on span "Complete order" at bounding box center [90, 363] width 112 height 12
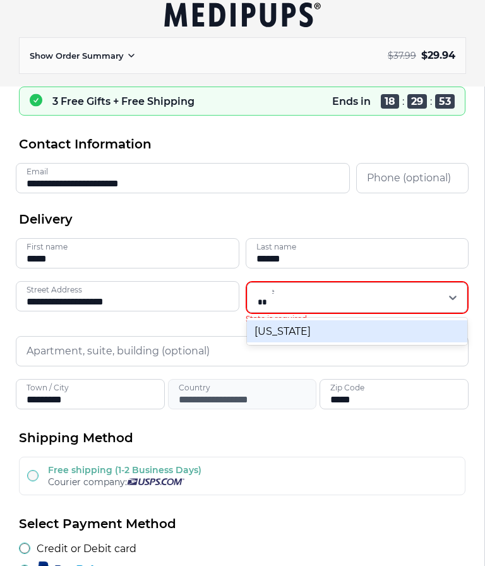
scroll to position [0, 0]
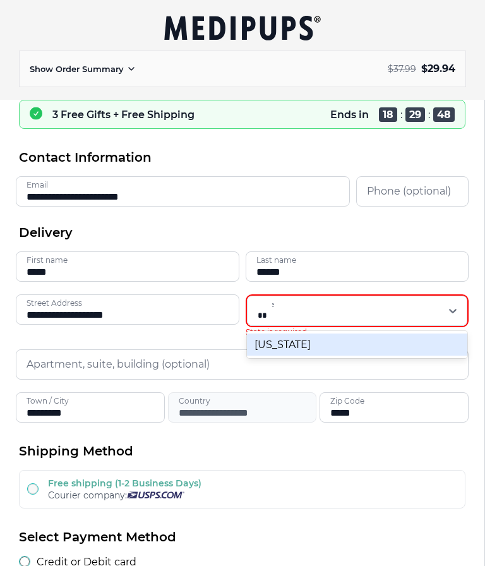
click at [116, 297] on input "**********" at bounding box center [128, 309] width 224 height 30
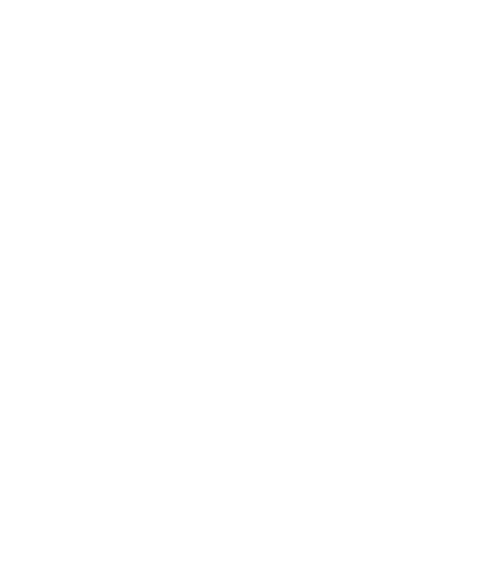
scroll to position [593, 0]
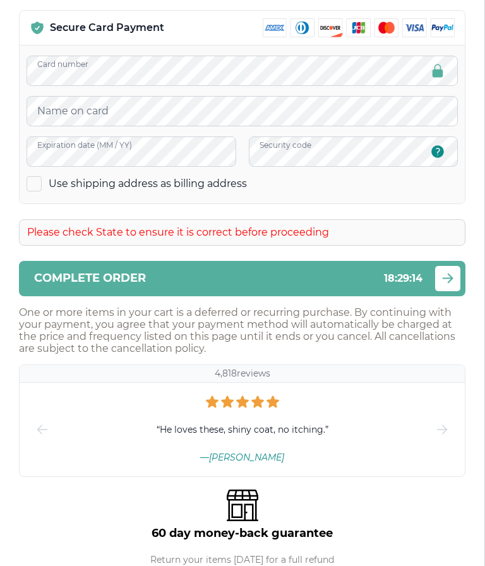
click at [59, 296] on button "Complete order 18 : 29 : 14" at bounding box center [242, 278] width 446 height 35
click at [37, 284] on span "Complete order" at bounding box center [90, 278] width 112 height 12
click at [37, 277] on span "Complete order" at bounding box center [90, 278] width 112 height 12
click at [53, 278] on span "Complete order" at bounding box center [90, 278] width 112 height 12
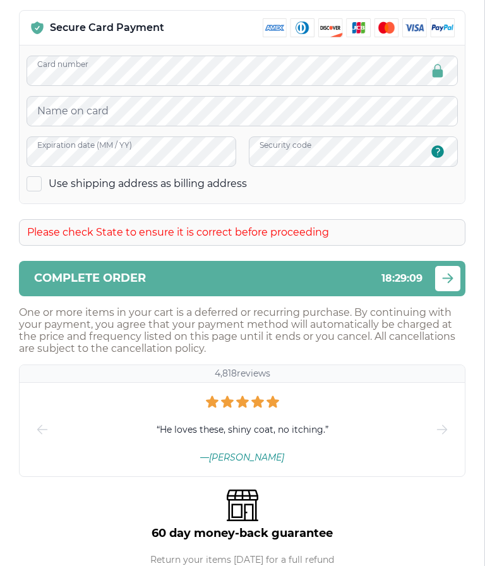
click at [72, 281] on span "Complete order" at bounding box center [90, 278] width 112 height 12
click at [71, 281] on span "Complete order" at bounding box center [90, 278] width 112 height 12
click at [81, 282] on span "Complete order" at bounding box center [90, 278] width 112 height 12
click at [80, 281] on span "Complete order" at bounding box center [90, 278] width 112 height 12
click at [76, 283] on span "Complete order" at bounding box center [90, 278] width 112 height 12
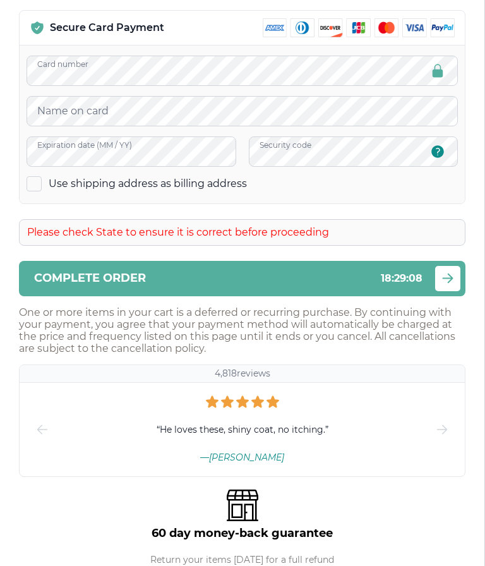
click at [75, 283] on span "Complete order" at bounding box center [90, 278] width 112 height 12
click at [96, 296] on button "Complete order 18 : 29 : 05" at bounding box center [242, 278] width 446 height 35
click at [102, 304] on form "**********" at bounding box center [242, 181] width 446 height 1251
click at [445, 273] on div "submit" at bounding box center [447, 278] width 25 height 25
click at [57, 281] on span "Complete order" at bounding box center [90, 278] width 112 height 12
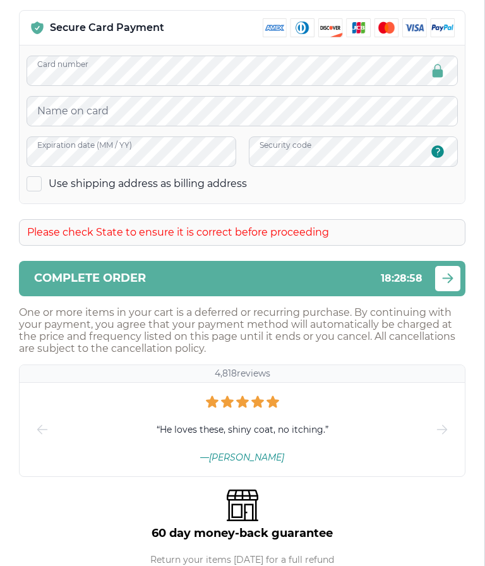
click at [57, 281] on span "Complete order" at bounding box center [90, 278] width 112 height 12
click at [56, 284] on span "Complete order" at bounding box center [90, 278] width 112 height 12
click at [438, 311] on p "One or more items in your cart is a deferred or recurring purchase. By continui…" at bounding box center [242, 330] width 446 height 48
click at [443, 291] on div "submit" at bounding box center [447, 278] width 25 height 25
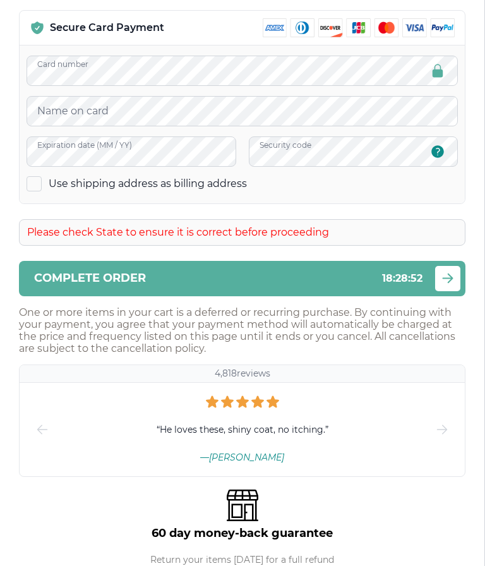
click at [448, 296] on button "Complete order 18 : 28 : 52" at bounding box center [242, 278] width 446 height 35
click at [448, 283] on icon "submit" at bounding box center [447, 278] width 9 height 9
click at [447, 286] on icon "submit" at bounding box center [447, 278] width 15 height 16
click at [445, 295] on button "Complete order 18 : 28 : 51" at bounding box center [242, 278] width 446 height 35
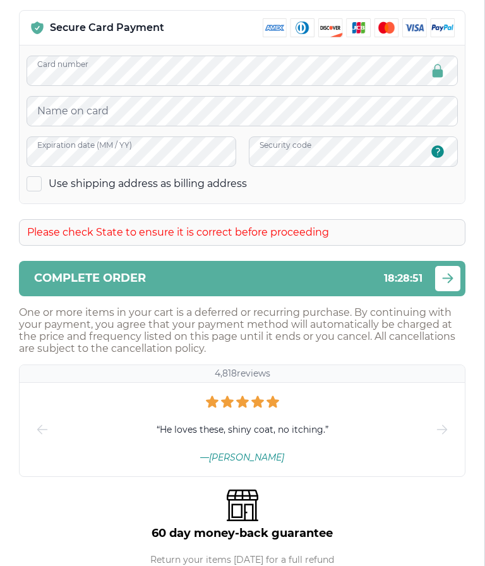
click at [444, 291] on div "submit" at bounding box center [447, 278] width 25 height 25
click at [428, 296] on button "Complete order 18 : 28 : 51" at bounding box center [242, 278] width 446 height 35
click at [429, 301] on form "**********" at bounding box center [242, 181] width 446 height 1251
click at [435, 290] on div "submit" at bounding box center [447, 278] width 25 height 25
click at [435, 289] on div "submit" at bounding box center [447, 278] width 25 height 25
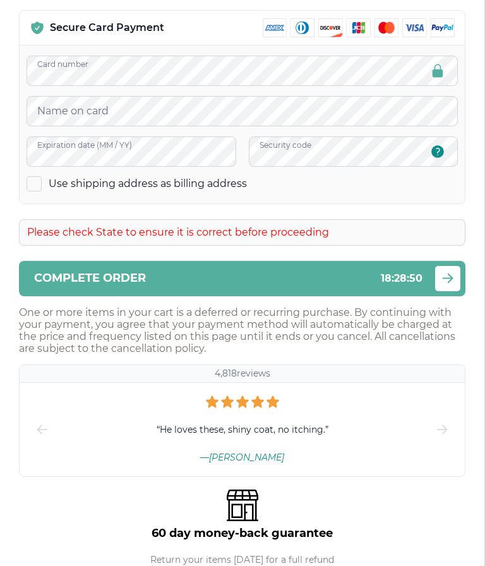
click at [437, 289] on div "submit" at bounding box center [447, 278] width 25 height 25
click at [407, 296] on button "Complete order 18 : 28 : 50" at bounding box center [242, 278] width 446 height 35
click at [360, 296] on button "Complete order 18 : 28 : 50" at bounding box center [242, 278] width 446 height 35
click at [359, 295] on button "Complete order 18 : 28 : 50" at bounding box center [242, 278] width 446 height 35
click at [328, 306] on form "**********" at bounding box center [242, 181] width 446 height 1251
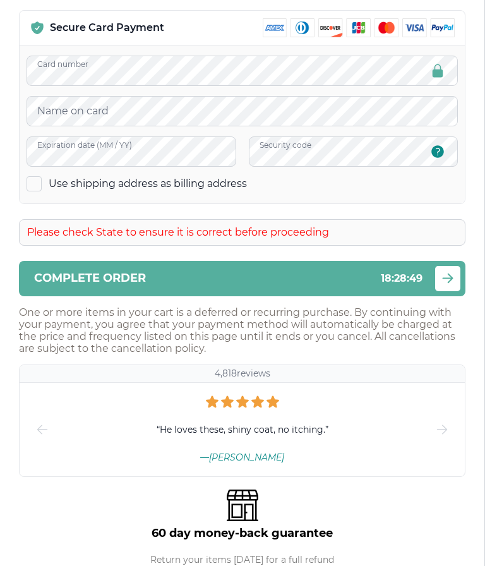
click at [278, 294] on button "Complete order 18 : 28 : 49" at bounding box center [242, 278] width 446 height 35
click at [256, 282] on div "Complete order 18 : 28 : 49" at bounding box center [228, 278] width 388 height 12
click at [256, 281] on div "Complete order 18 : 28 : 49" at bounding box center [228, 278] width 388 height 12
click at [227, 294] on button "Complete order 18 : 28 : 48" at bounding box center [242, 278] width 446 height 35
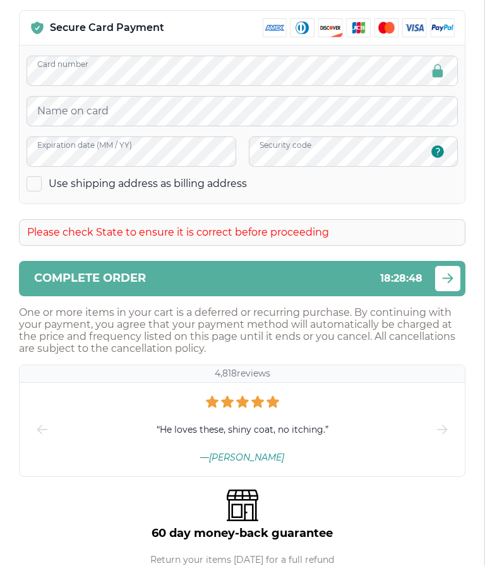
click at [227, 294] on button "Complete order 18 : 28 : 48" at bounding box center [242, 278] width 446 height 35
click at [180, 296] on button "Complete order 18 : 28 : 48" at bounding box center [242, 278] width 446 height 35
click at [155, 290] on button "Complete order 18 : 28 : 48" at bounding box center [242, 278] width 446 height 35
click at [154, 289] on button "Complete order 18 : 28 : 47" at bounding box center [242, 278] width 446 height 35
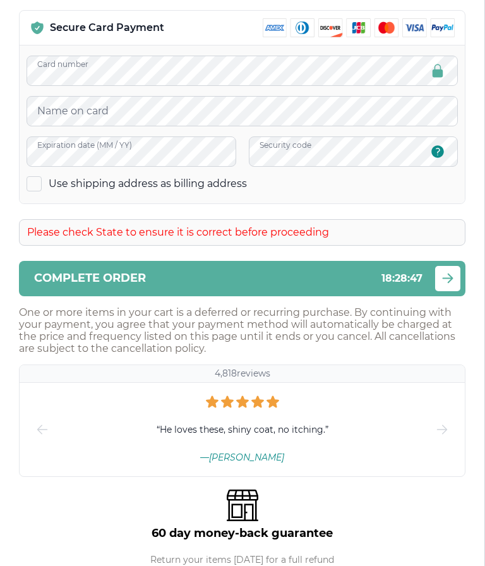
click at [158, 278] on div "Complete order 18 : 28 : 47" at bounding box center [228, 278] width 388 height 12
click at [136, 290] on button "Complete order 18 : 28 : 47" at bounding box center [242, 278] width 446 height 35
click at [136, 284] on span "Complete order" at bounding box center [90, 278] width 112 height 12
click at [133, 292] on button "Complete order 18 : 28 : 46" at bounding box center [242, 278] width 446 height 35
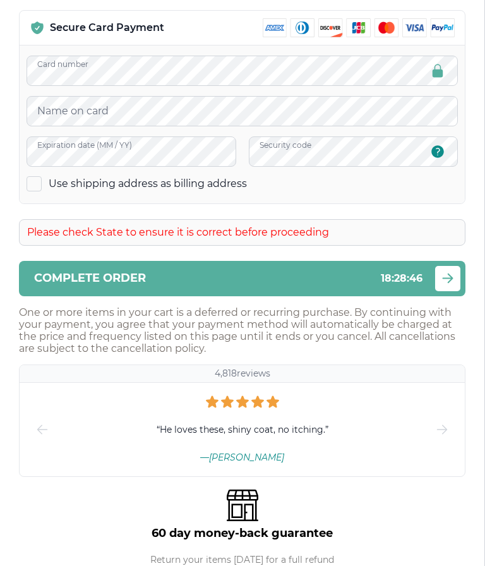
click at [135, 282] on span "Complete order" at bounding box center [90, 278] width 112 height 12
click at [132, 292] on button "Complete order 18 : 28 : 46" at bounding box center [242, 278] width 446 height 35
click at [131, 292] on button "Complete order 18 : 28 : 45" at bounding box center [242, 278] width 446 height 35
click at [65, 236] on div "Please check State to ensure it is correct before proceeding" at bounding box center [242, 232] width 446 height 27
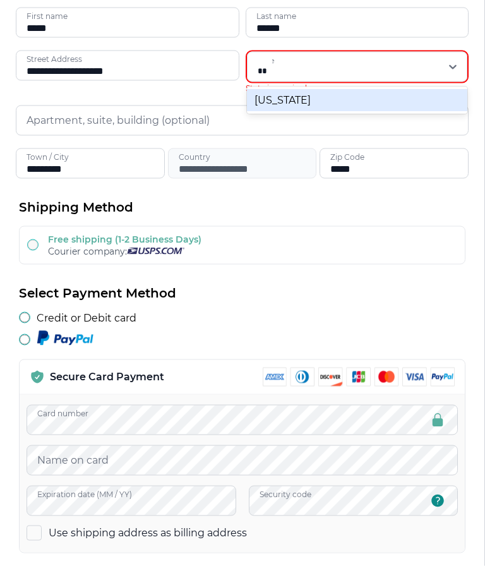
scroll to position [244, 0]
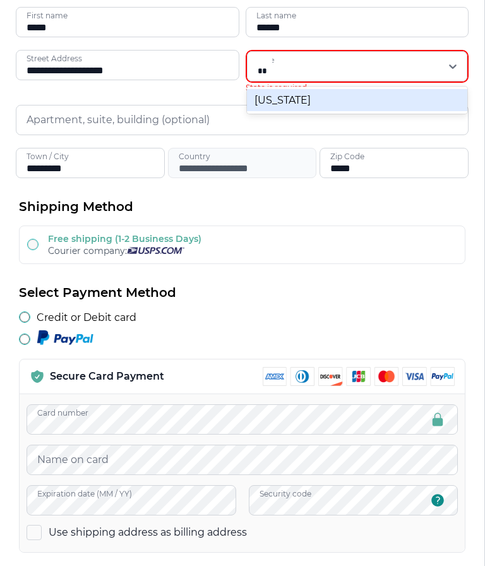
click at [193, 163] on input "**********" at bounding box center [242, 163] width 149 height 30
click at [189, 157] on input "**********" at bounding box center [242, 163] width 149 height 30
click at [175, 156] on input "**********" at bounding box center [242, 163] width 149 height 30
click at [183, 169] on input "**********" at bounding box center [242, 163] width 149 height 30
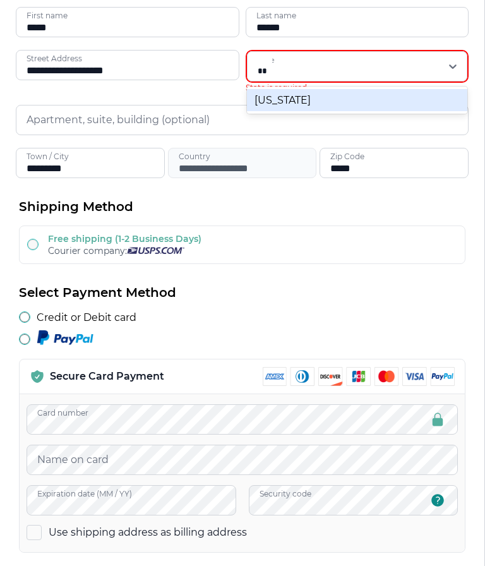
click at [171, 166] on input "**********" at bounding box center [242, 163] width 149 height 30
click at [170, 161] on input "**********" at bounding box center [242, 163] width 149 height 30
click at [181, 160] on input "**********" at bounding box center [242, 163] width 149 height 30
click at [163, 164] on input "*********" at bounding box center [90, 163] width 149 height 30
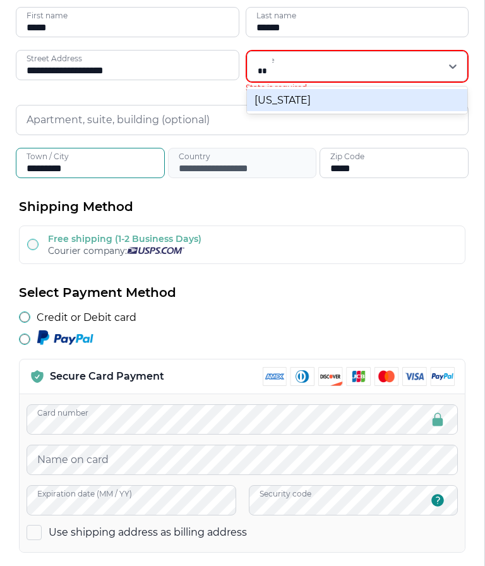
scroll to position [244, 0]
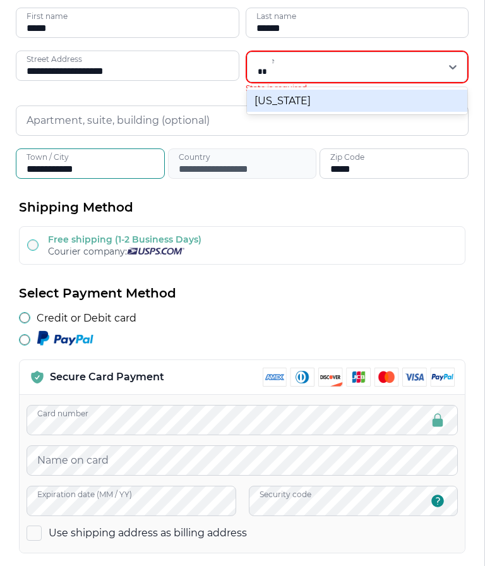
type input "**********"
click at [270, 112] on div "[US_STATE]" at bounding box center [357, 101] width 221 height 22
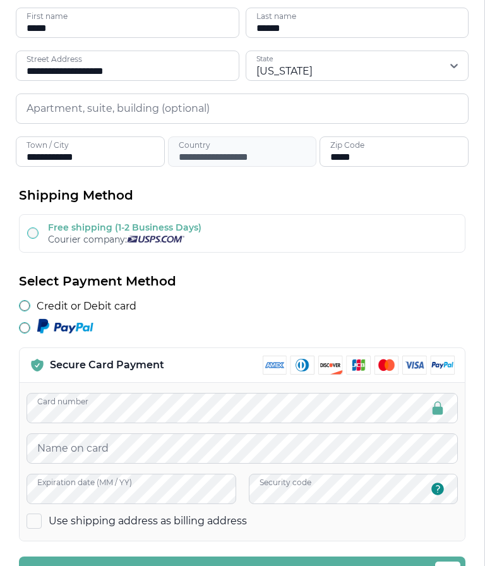
scroll to position [244, 0]
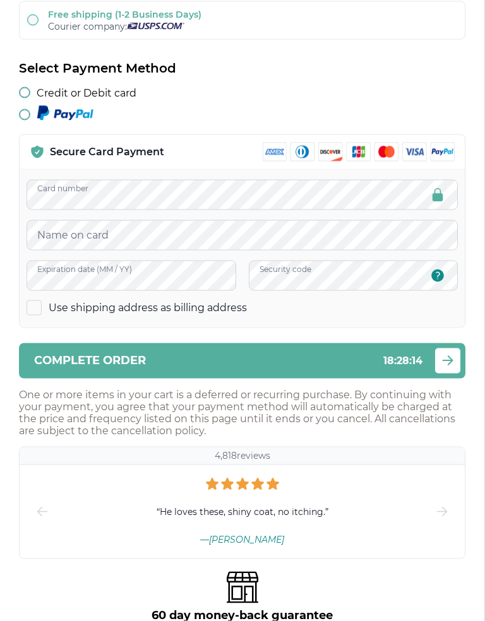
click at [139, 361] on span "Complete order" at bounding box center [90, 361] width 112 height 12
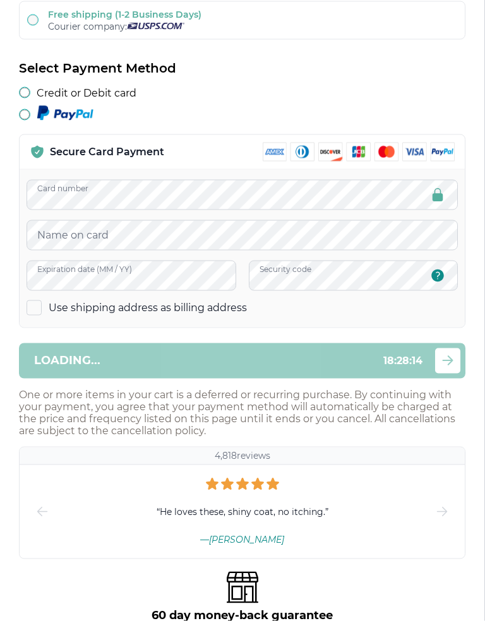
click at [138, 361] on form "**********" at bounding box center [242, 290] width 446 height 1197
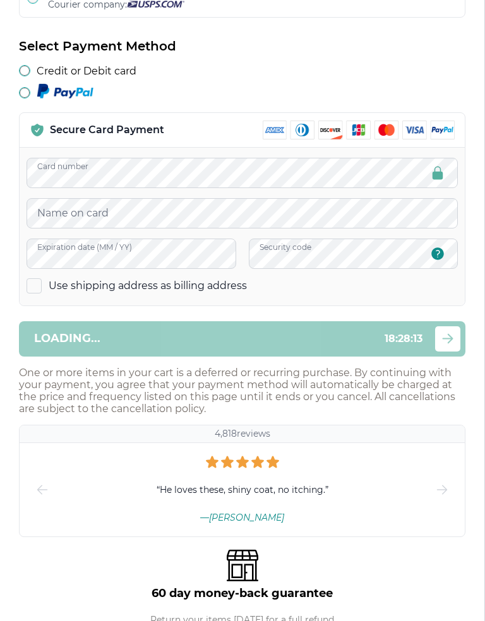
scroll to position [508, 0]
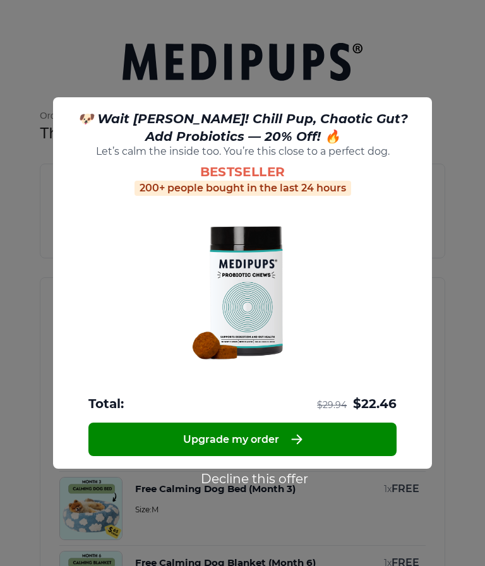
click at [233, 503] on div at bounding box center [242, 283] width 485 height 566
click at [229, 504] on div at bounding box center [242, 283] width 485 height 566
click at [222, 506] on div at bounding box center [242, 283] width 485 height 566
click at [235, 504] on div at bounding box center [242, 283] width 485 height 566
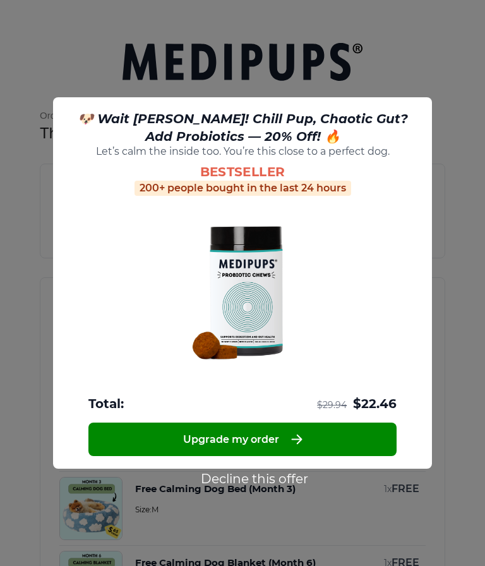
click at [241, 501] on div at bounding box center [242, 283] width 485 height 566
click at [310, 557] on div at bounding box center [242, 283] width 485 height 566
